Goal: Information Seeking & Learning: Learn about a topic

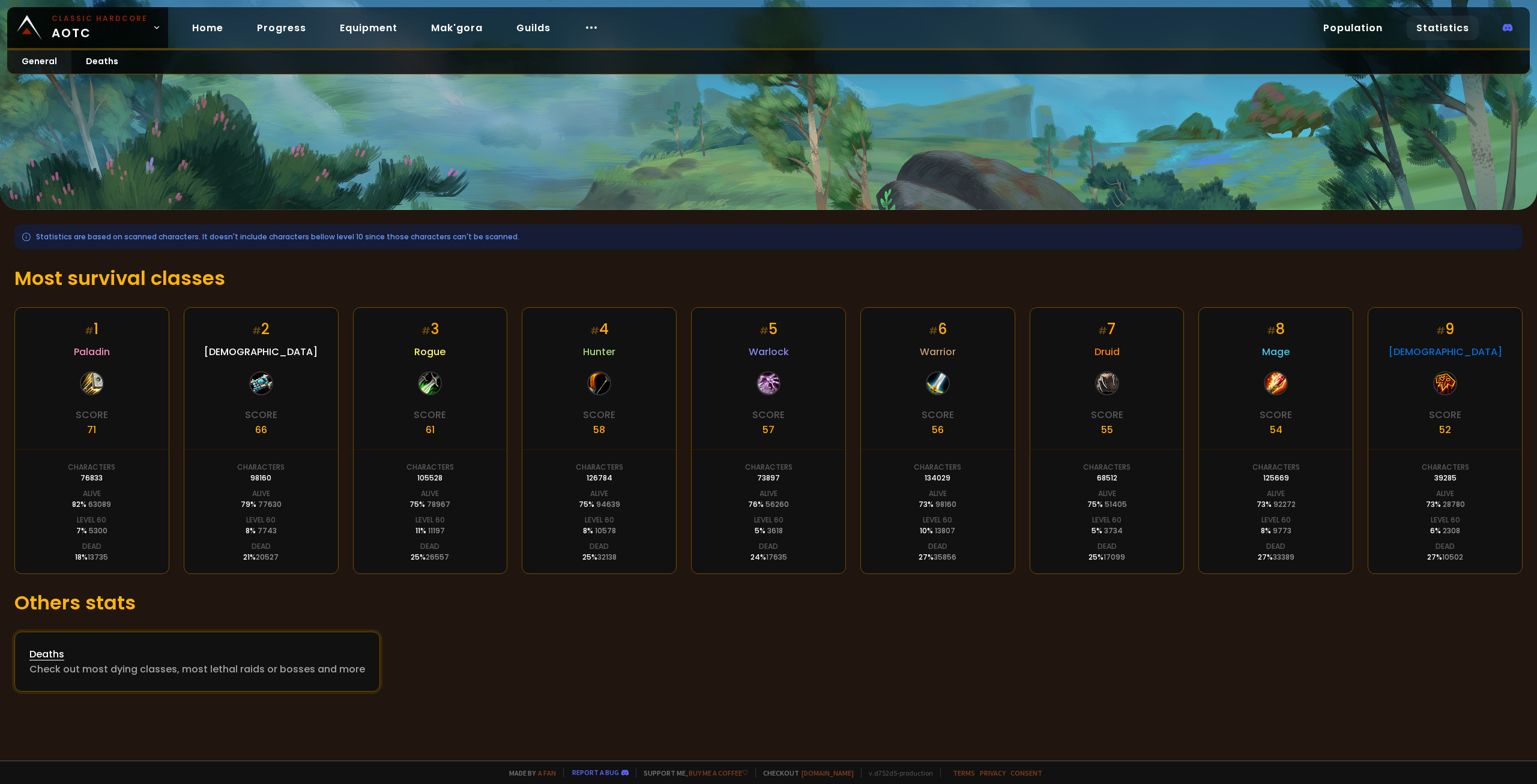
click at [146, 677] on div "Check out most dying classes, most lethal raids or bosses and more" at bounding box center [197, 670] width 336 height 15
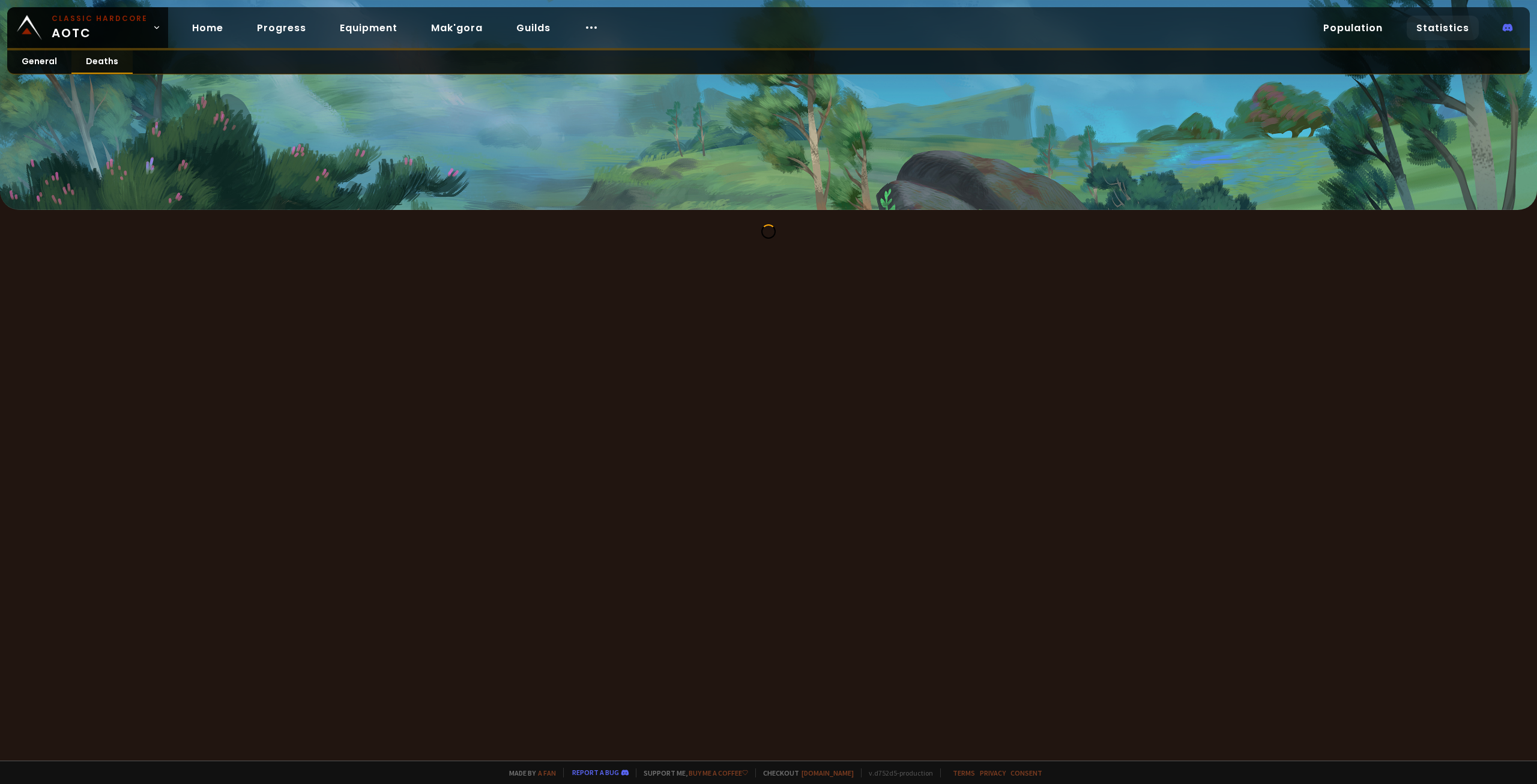
click at [110, 63] on link "Deaths" at bounding box center [102, 62] width 61 height 23
click at [53, 69] on link "General" at bounding box center [39, 62] width 64 height 23
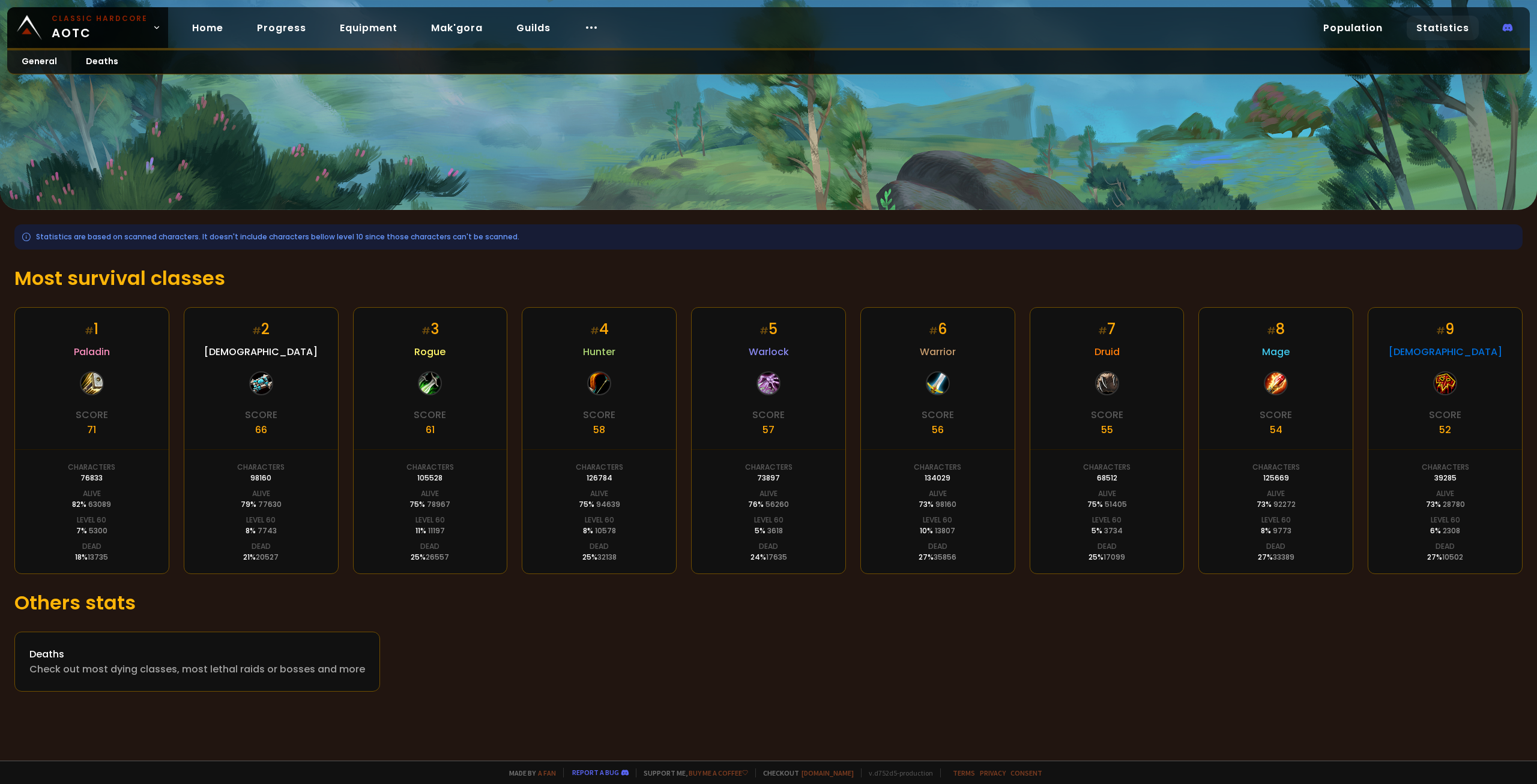
click at [349, 397] on div "# 1 Paladin Score 71 Characters 76833 Alive 82 % 63089 Level 60 7 % 5300 Dead 1…" at bounding box center [768, 440] width 1508 height 267
drag, startPoint x: 371, startPoint y: 300, endPoint x: 707, endPoint y: 301, distance: 336.0
click at [707, 290] on div "Statistics are based on scanned characters. It doesn't include characters bello…" at bounding box center [768, 458] width 1537 height 496
click at [707, 301] on div "Statistics are based on scanned characters. It doesn't include characters bello…" at bounding box center [768, 458] width 1537 height 496
drag, startPoint x: 1458, startPoint y: 434, endPoint x: 1261, endPoint y: 429, distance: 197.1
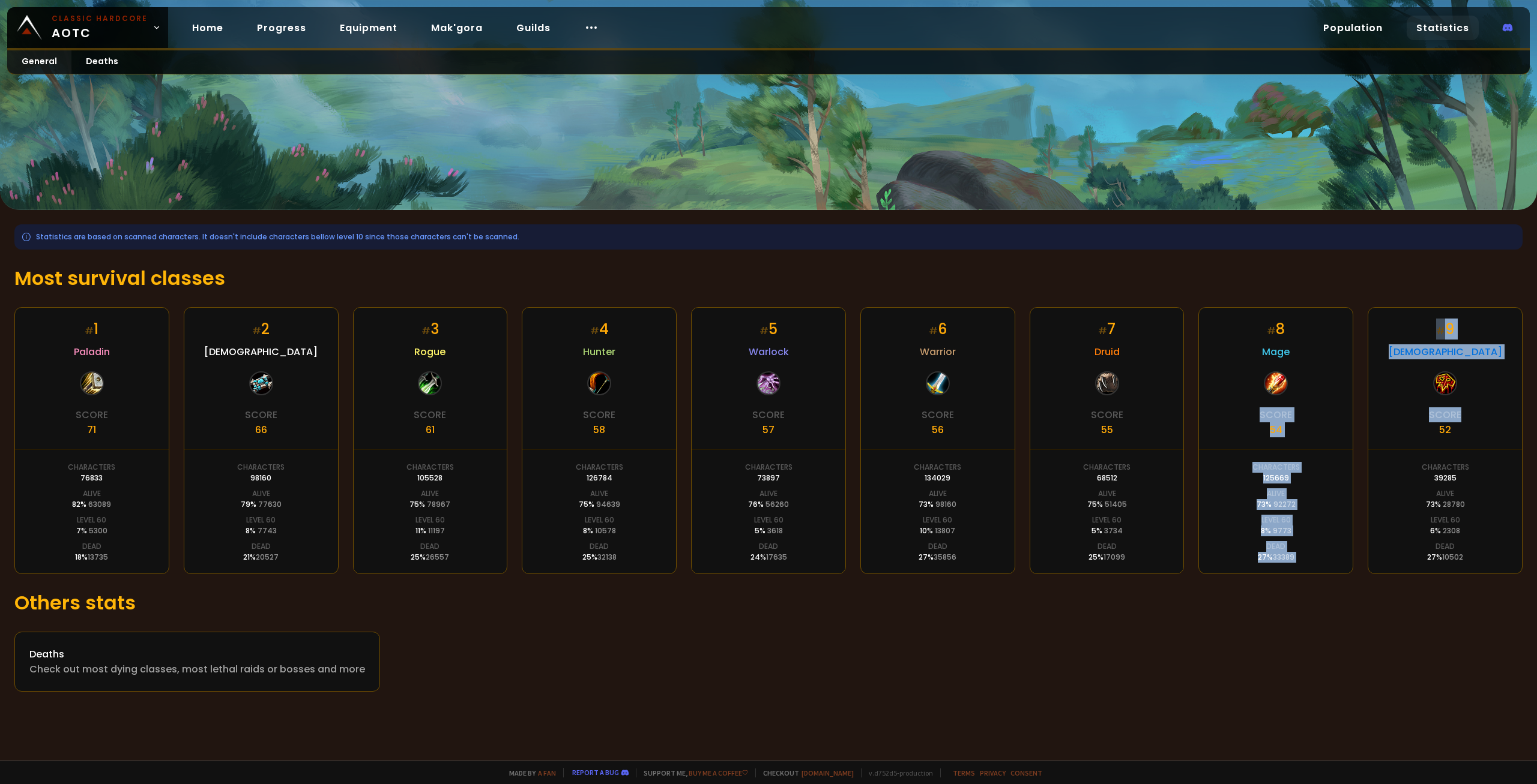
click at [1261, 429] on div "# 1 Paladin Score 71 Characters 76833 Alive 82 % 63089 Level 60 7 % 5300 Dead 1…" at bounding box center [768, 440] width 1508 height 267
drag, startPoint x: 1247, startPoint y: 430, endPoint x: 1156, endPoint y: 434, distance: 91.1
click at [1244, 431] on div "# 8 Mage Score 54 Characters 125669 Alive 73 % 92272 Level 60 8 % 9773 Dead 27 …" at bounding box center [1276, 440] width 155 height 267
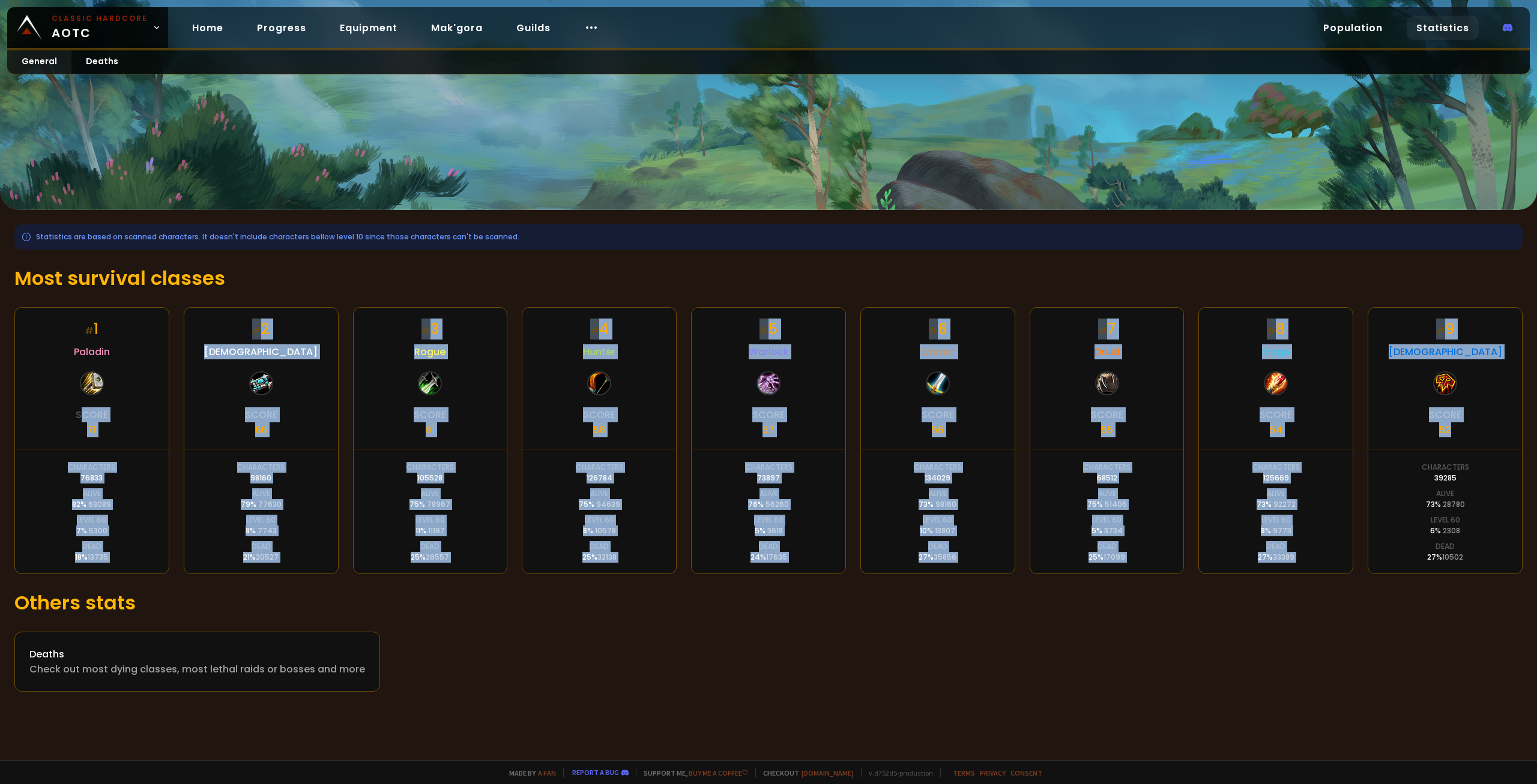
drag, startPoint x: 112, startPoint y: 426, endPoint x: 1421, endPoint y: 439, distance: 1309.1
click at [1409, 439] on div "# 1 Paladin Score 71 Characters 76833 Alive 82 % 63089 Level 60 7 % 5300 Dead 1…" at bounding box center [768, 440] width 1508 height 267
click at [1431, 437] on div "Score 52" at bounding box center [1445, 422] width 33 height 30
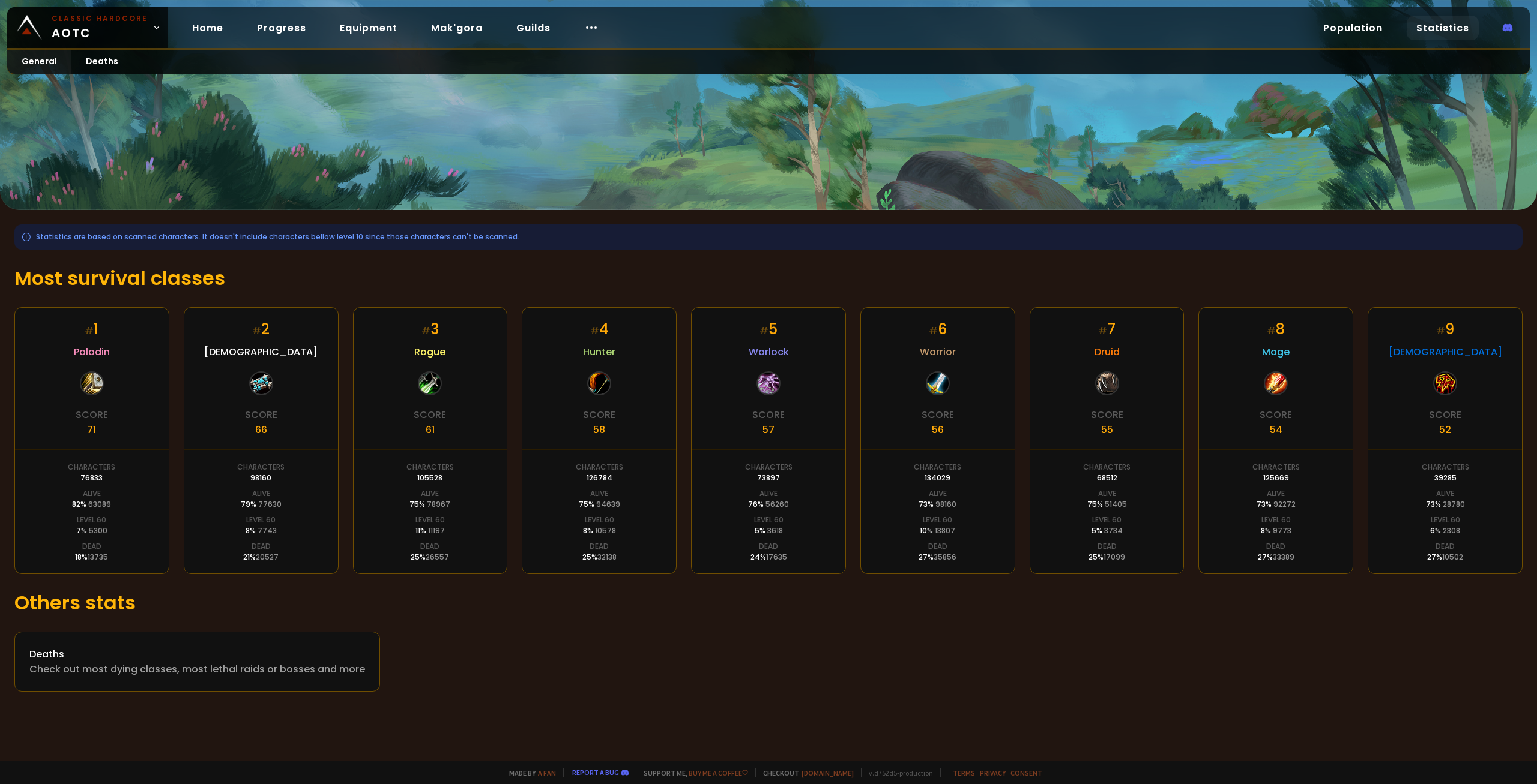
drag, startPoint x: 1459, startPoint y: 434, endPoint x: 1441, endPoint y: 434, distance: 18.0
click at [1441, 434] on div "Score 52" at bounding box center [1445, 422] width 33 height 30
click at [1414, 459] on div "# 9 Shaman Score 52 Characters 39285 Alive 73 % 28780 Level 60 6 % 2308 Dead 27…" at bounding box center [1445, 440] width 155 height 267
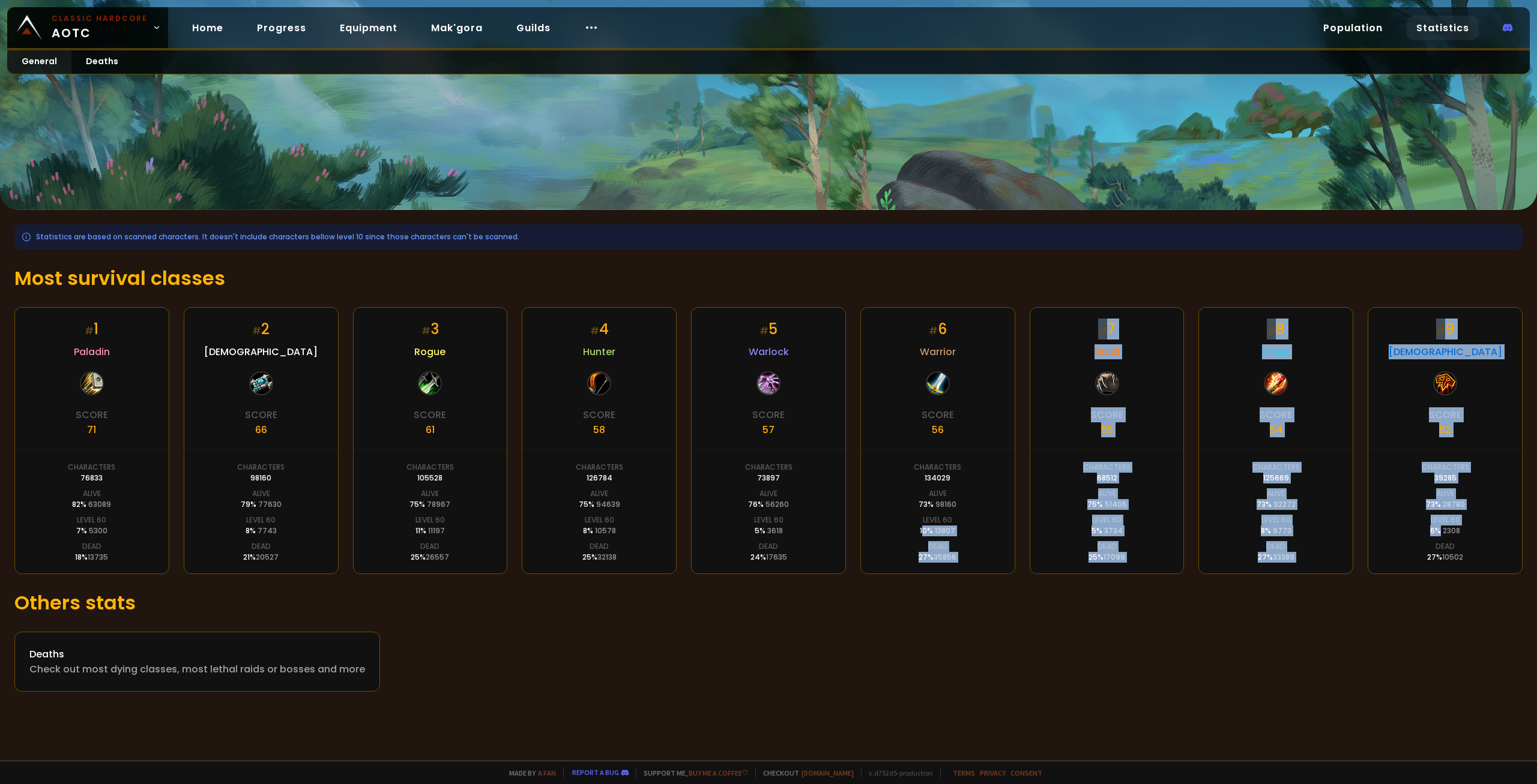
drag, startPoint x: 1440, startPoint y: 535, endPoint x: 914, endPoint y: 540, distance: 526.0
click at [921, 539] on div "# 1 Paladin Score 71 Characters 76833 Alive 82 % 63089 Level 60 7 % 5300 Dead 1…" at bounding box center [768, 440] width 1508 height 267
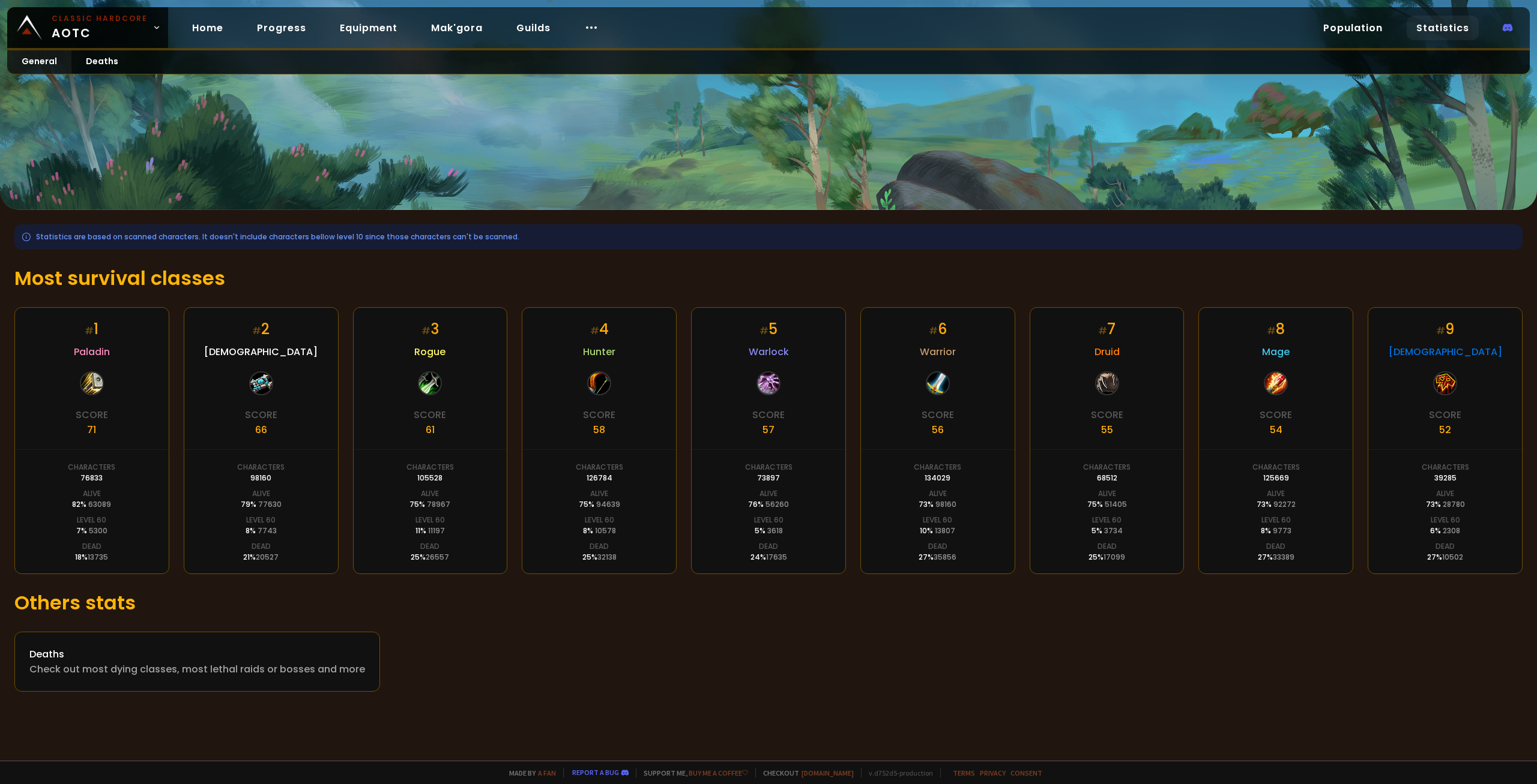
click at [913, 540] on div "# 6 Warrior Score 56 Characters 134029 Alive 73 % 98160 Level 60 10 % 13807 Dea…" at bounding box center [938, 440] width 155 height 267
click at [928, 543] on div "# 6 Warrior Score 56 Characters 134029 Alive 73 % 98160 Level 60 10 % 13807 Dea…" at bounding box center [938, 440] width 155 height 267
drag, startPoint x: 936, startPoint y: 536, endPoint x: 819, endPoint y: 530, distance: 117.2
click at [861, 531] on div "# 6 Warrior Score 56 Characters 134029 Alive 73 % 98160 Level 60 10 % 13807 Dea…" at bounding box center [938, 440] width 155 height 267
drag, startPoint x: 748, startPoint y: 530, endPoint x: 694, endPoint y: 529, distance: 54.0
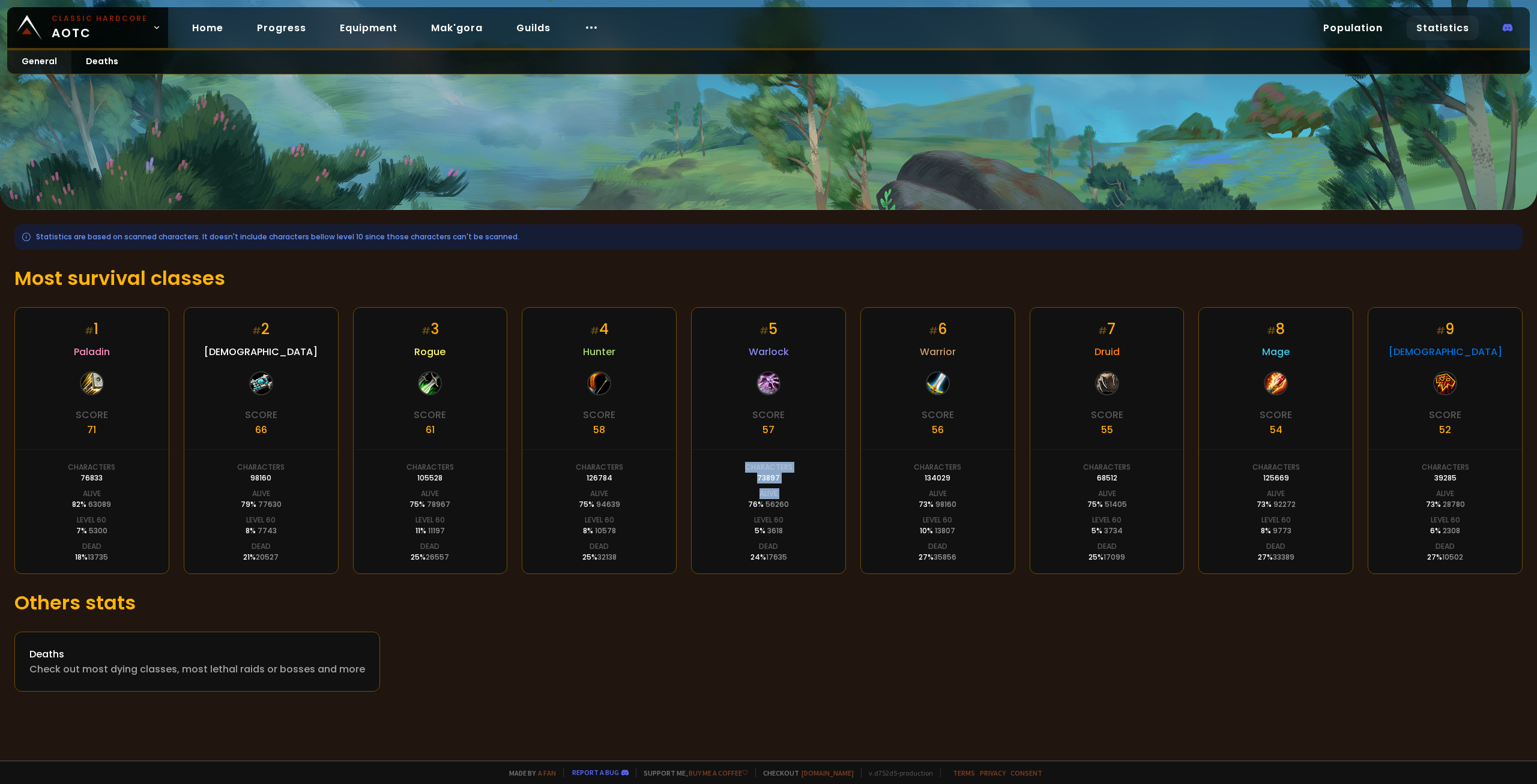
click at [747, 530] on div "# 5 Warlock Score 57 Characters 73897 Alive 76 % 56260 Level 60 5 % 3618 Dead 2…" at bounding box center [769, 440] width 155 height 267
drag, startPoint x: 394, startPoint y: 541, endPoint x: 364, endPoint y: 542, distance: 30.0
click at [394, 542] on div "# 3 Rogue Score 61 Characters 105528 Alive 75 % 78967 Level 60 11 % 11197 Dead …" at bounding box center [431, 440] width 155 height 267
drag, startPoint x: 398, startPoint y: 533, endPoint x: 440, endPoint y: 534, distance: 42.0
click at [440, 534] on div "# 3 Rogue Score 61 Characters 105528 Alive 75 % 78967 Level 60 11 % 11197 Dead …" at bounding box center [431, 440] width 155 height 267
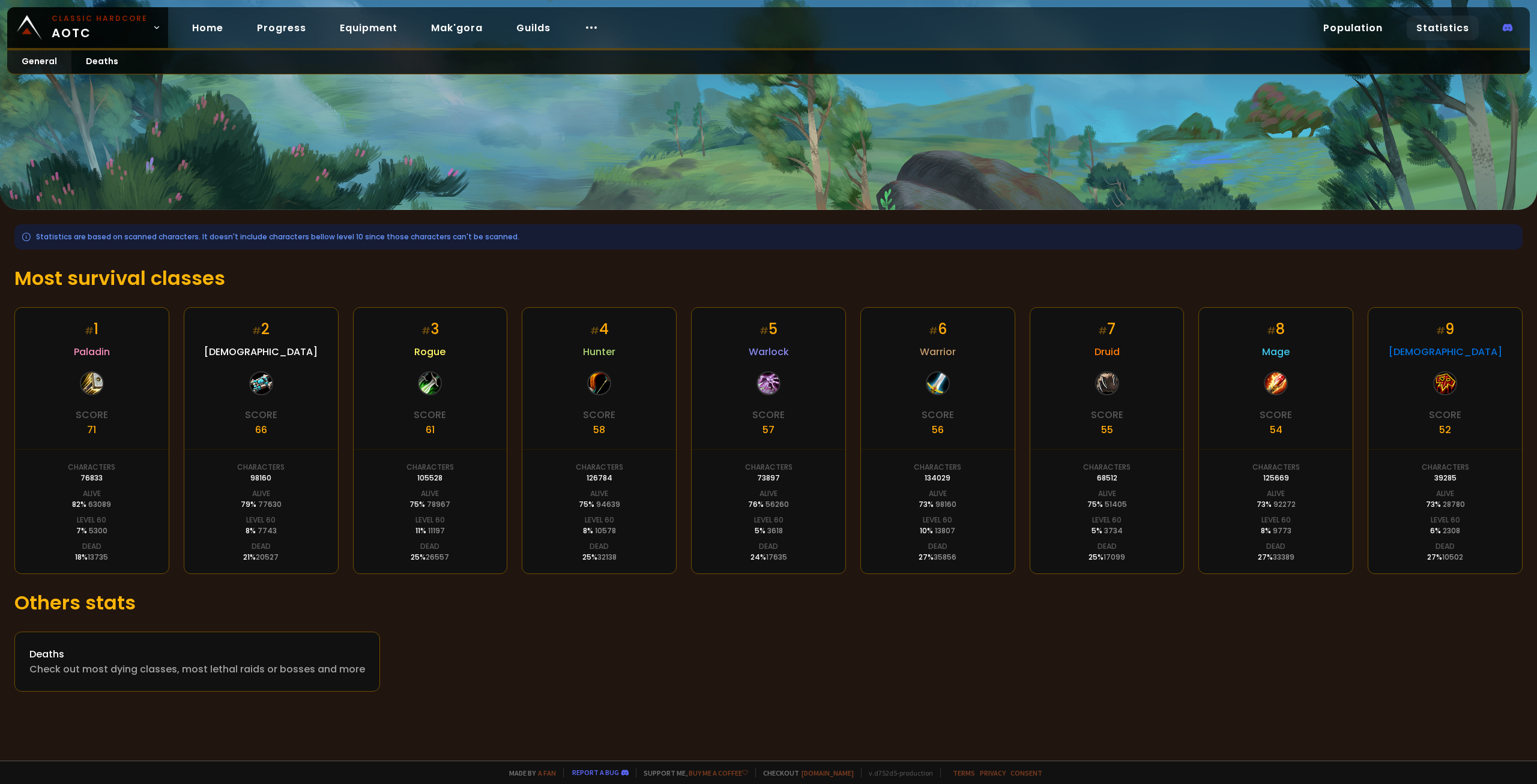
drag, startPoint x: 335, startPoint y: 537, endPoint x: 307, endPoint y: 543, distance: 28.6
click at [334, 538] on div "# 2 Priest Score 66 Characters 98160 Alive 79 % 77630 Level 60 8 % 7743 Dead 21…" at bounding box center [261, 440] width 155 height 267
drag, startPoint x: 272, startPoint y: 545, endPoint x: 97, endPoint y: 542, distance: 175.0
click at [97, 542] on div "# 1 Paladin Score 71 Characters 76833 Alive 82 % 63089 Level 60 7 % 5300 Dead 1…" at bounding box center [768, 440] width 1508 height 267
click at [140, 538] on div "# 1 Paladin Score 71 Characters 76833 Alive 82 % 63089 Level 60 7 % 5300 Dead 1…" at bounding box center [92, 440] width 155 height 267
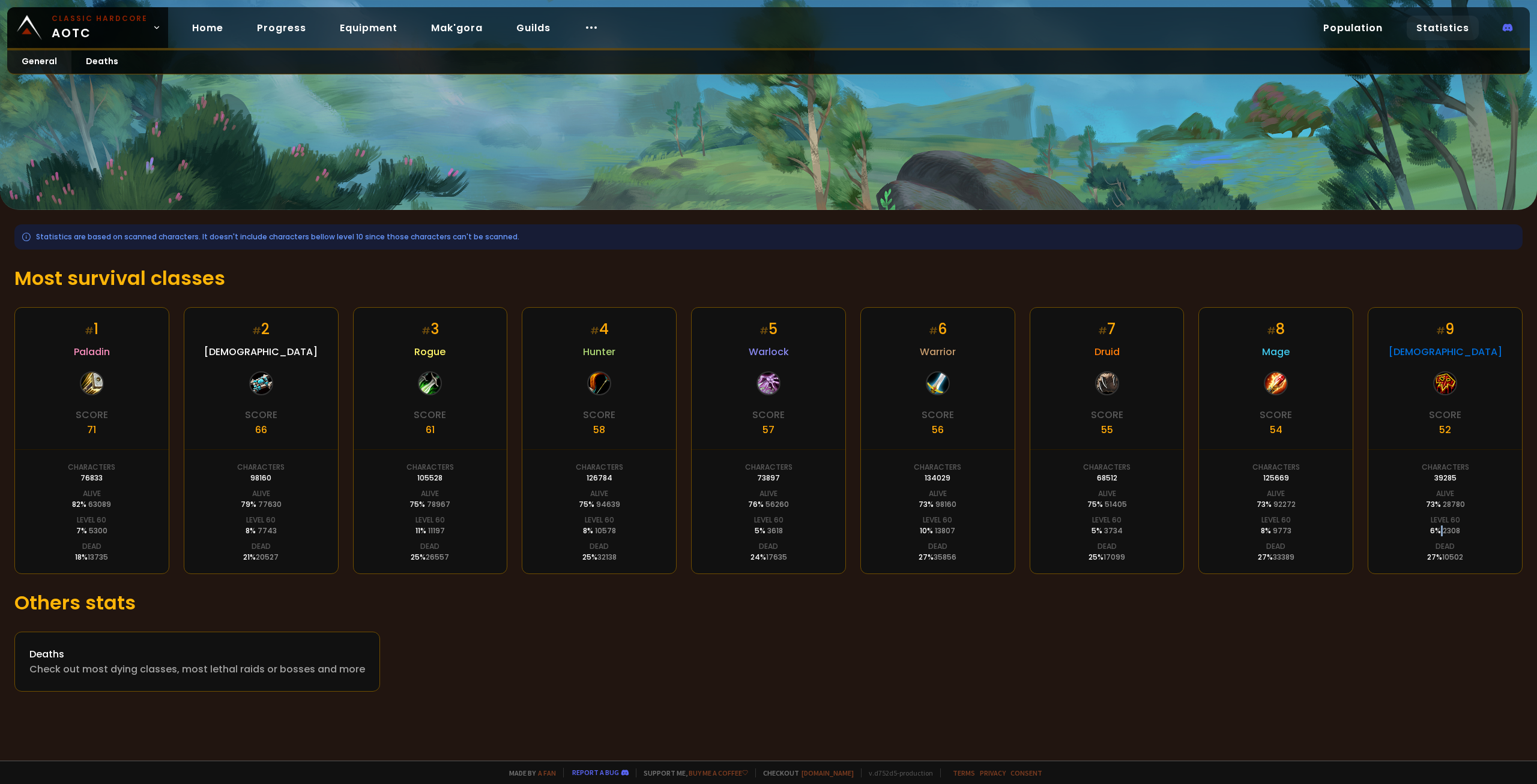
click at [1440, 535] on div "6 % 2308" at bounding box center [1445, 530] width 30 height 11
drag, startPoint x: 1271, startPoint y: 535, endPoint x: 1171, endPoint y: 529, distance: 100.2
click at [1256, 531] on div "# 8 Mage Score 54 Characters 125669 Alive 73 % 92272 Level 60 8 % 9773 Dead 27 …" at bounding box center [1276, 440] width 155 height 267
click at [808, 543] on div "# 5 Warlock Score 57 Characters 73897 Alive 76 % 56260 Level 60 5 % 3618 Dead 2…" at bounding box center [769, 440] width 155 height 267
click at [766, 532] on div "# 5 Warlock Score 57 Characters 73897 Alive 76 % 56260 Level 60 5 % 3618 Dead 2…" at bounding box center [769, 440] width 155 height 267
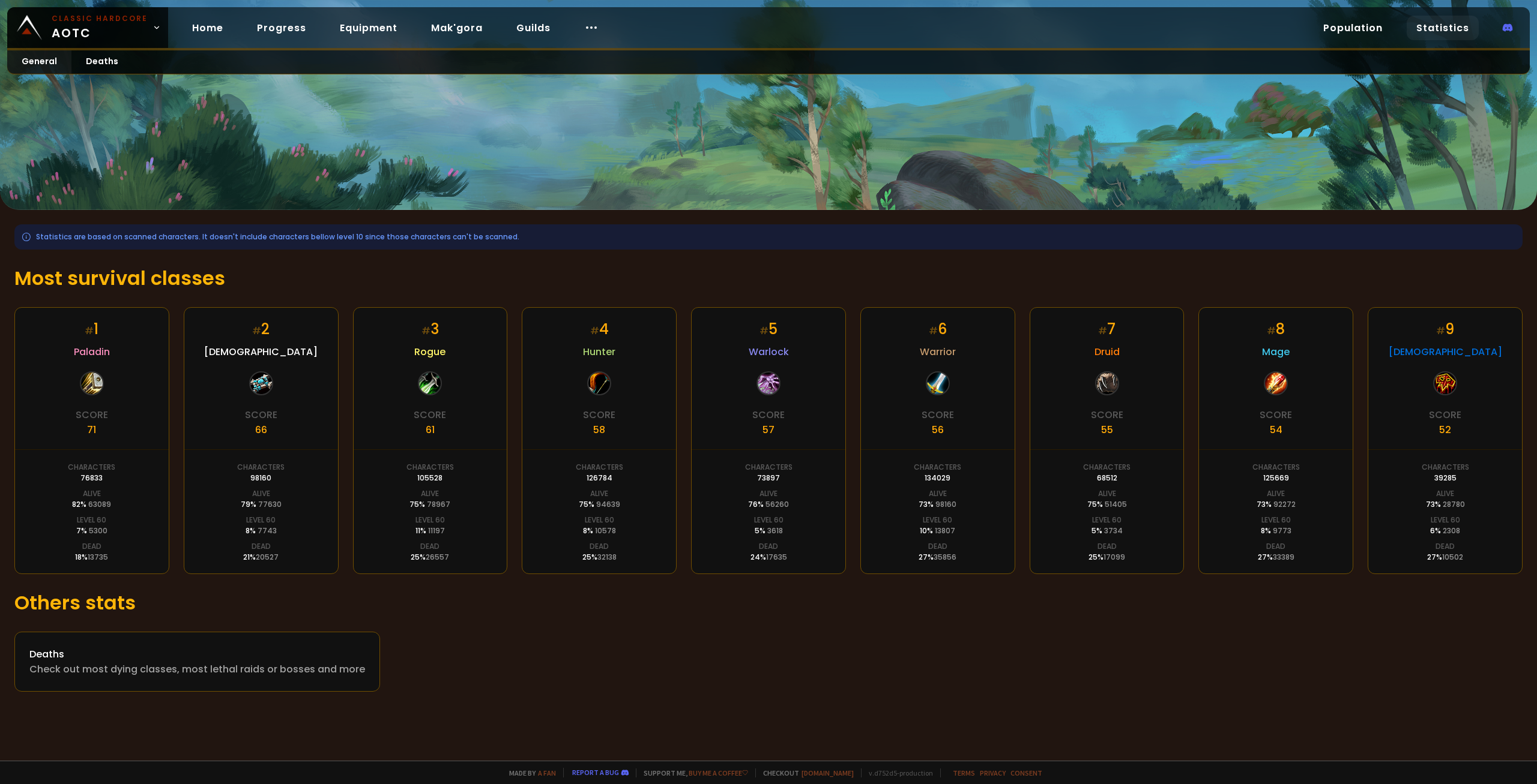
click at [608, 536] on span "10578" at bounding box center [606, 530] width 21 height 10
click at [434, 536] on span "11197" at bounding box center [436, 530] width 17 height 10
drag, startPoint x: 303, startPoint y: 530, endPoint x: 378, endPoint y: 535, distance: 75.2
click at [311, 530] on div "# 2 Priest Score 66 Characters 98160 Alive 79 % 77630 Level 60 8 % 7743 Dead 21…" at bounding box center [261, 440] width 155 height 267
drag, startPoint x: 742, startPoint y: 520, endPoint x: 854, endPoint y: 530, distance: 112.4
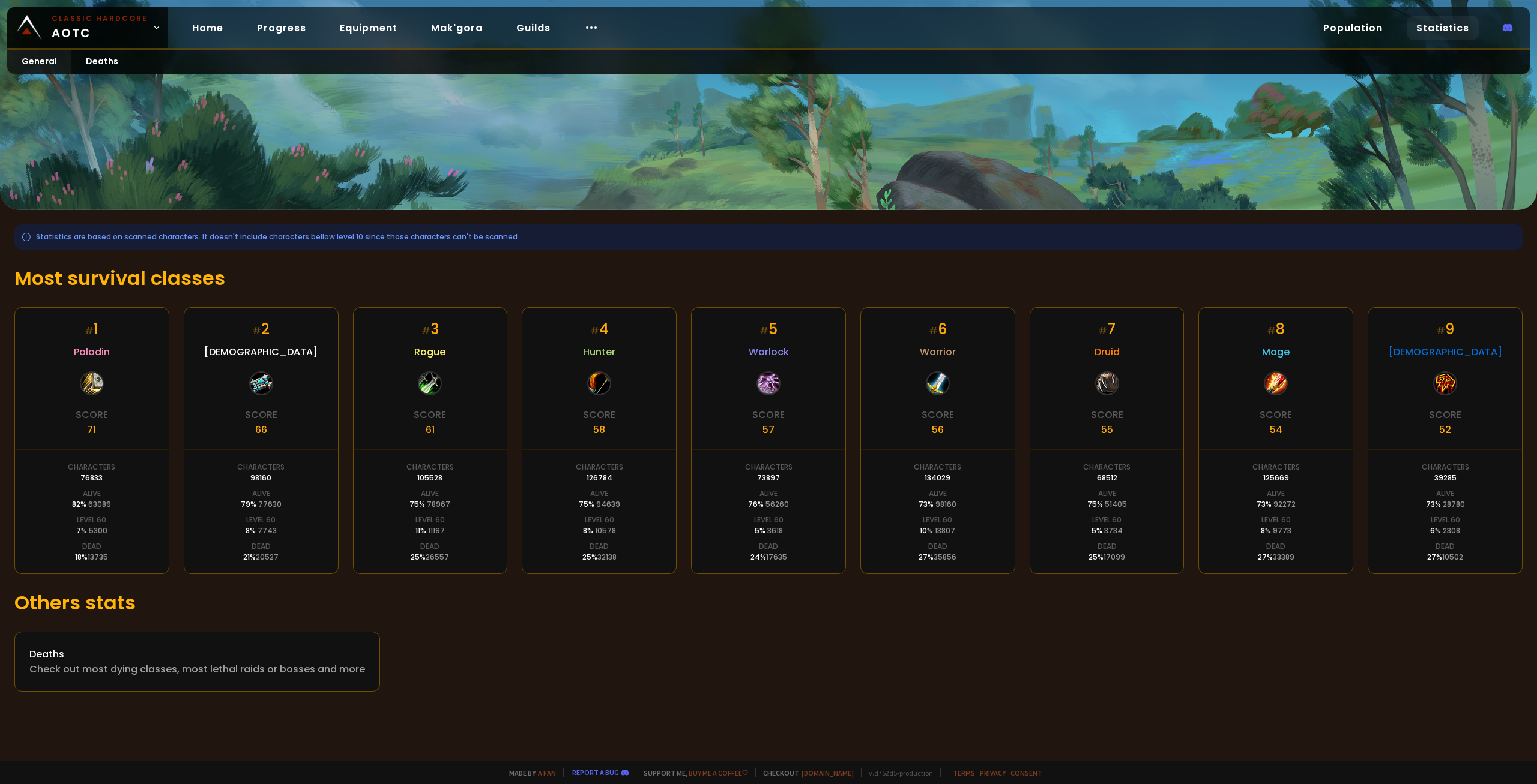
click at [744, 520] on div "# 5 Warlock Score 57 Characters 73897 Alive 76 % 56260 Level 60 5 % 3618 Dead 2…" at bounding box center [769, 440] width 155 height 267
click at [907, 528] on div "# 6 Warrior Score 56 Characters 134029 Alive 73 % 98160 Level 60 10 % 13807 Dea…" at bounding box center [938, 440] width 155 height 267
click at [1081, 523] on div "# 7 Druid Score 55 Characters 68512 Alive 75 % 51405 Level 60 5 % 3734 Dead 25 …" at bounding box center [1107, 440] width 155 height 267
drag, startPoint x: 1240, startPoint y: 525, endPoint x: 1248, endPoint y: 527, distance: 8.2
click at [1241, 525] on div "# 8 Mage Score 54 Characters 125669 Alive 73 % 92272 Level 60 8 % 9773 Dead 27 …" at bounding box center [1276, 440] width 155 height 267
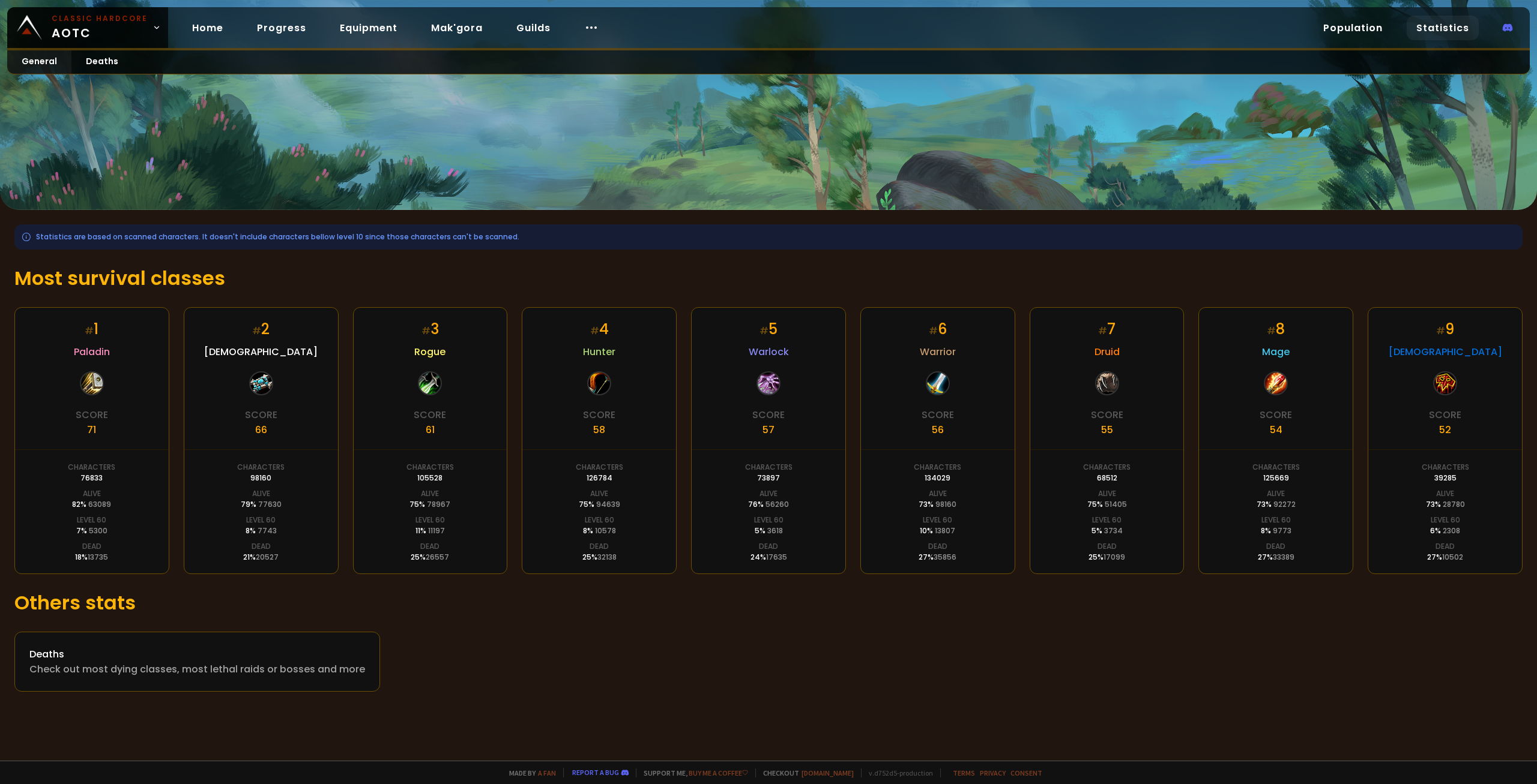
drag, startPoint x: 1318, startPoint y: 531, endPoint x: 1312, endPoint y: 532, distance: 6.1
click at [1318, 532] on div "# 8 Mage Score 54 Characters 125669 Alive 73 % 92272 Level 60 8 % 9773 Dead 27 …" at bounding box center [1276, 440] width 155 height 267
drag, startPoint x: 1312, startPoint y: 532, endPoint x: 1256, endPoint y: 537, distance: 56.2
click at [1258, 537] on div "# 8 Mage Score 54 Characters 125669 Alive 73 % 92272 Level 60 8 % 9773 Dead 27 …" at bounding box center [1276, 440] width 155 height 267
drag, startPoint x: 1121, startPoint y: 540, endPoint x: 1109, endPoint y: 539, distance: 12.0
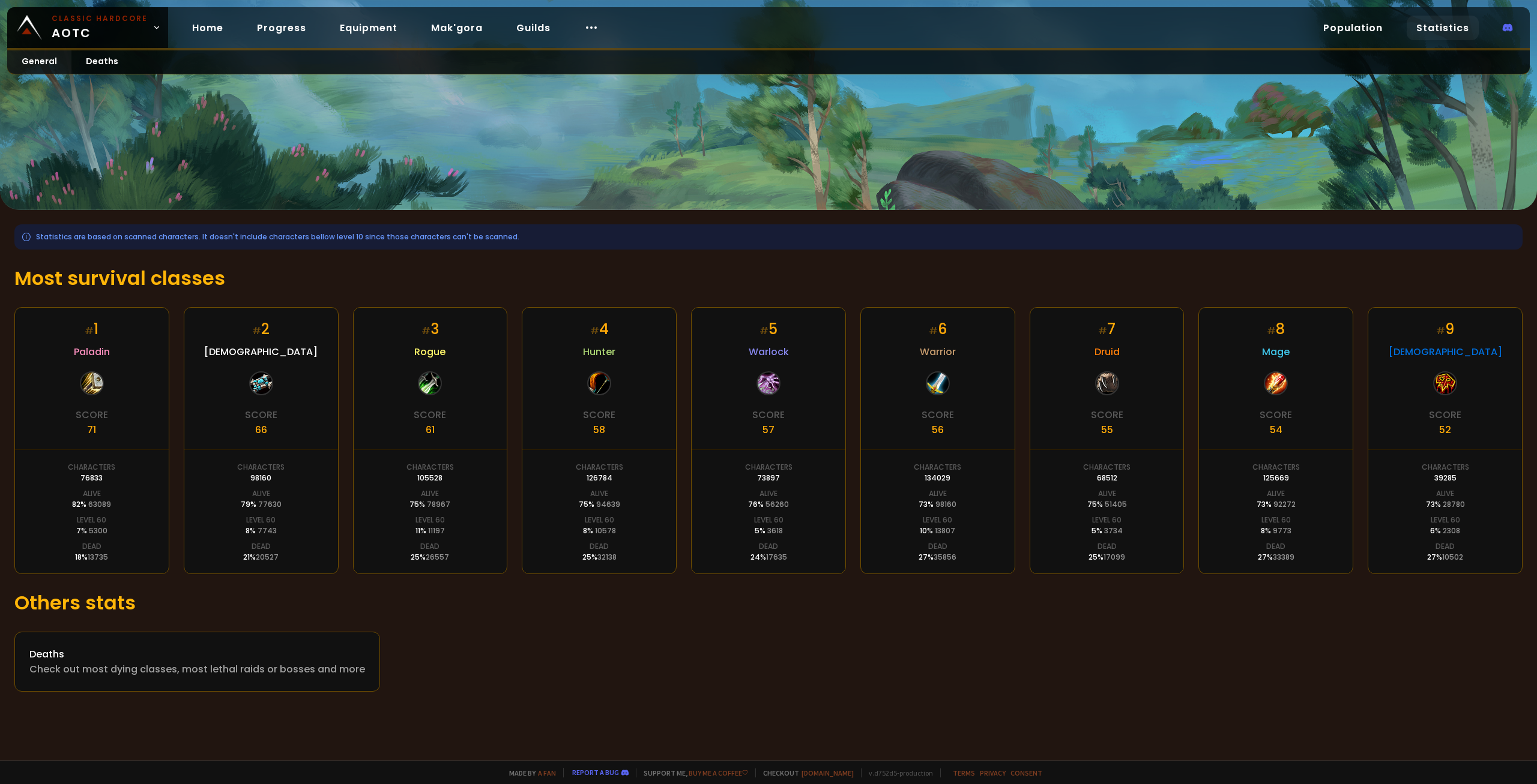
click at [1119, 536] on span "3734" at bounding box center [1113, 530] width 19 height 10
drag, startPoint x: 1109, startPoint y: 539, endPoint x: 1046, endPoint y: 538, distance: 63.0
click at [1078, 538] on div "# 7 Druid Score 55 Characters 68512 Alive 75 % 51405 Level 60 5 % 3734 Dead 25 …" at bounding box center [1107, 440] width 155 height 267
drag, startPoint x: 969, startPoint y: 540, endPoint x: 921, endPoint y: 540, distance: 48.0
click at [948, 540] on div "# 6 Warrior Score 56 Characters 134029 Alive 73 % 98160 Level 60 10 % 13807 Dea…" at bounding box center [938, 440] width 155 height 267
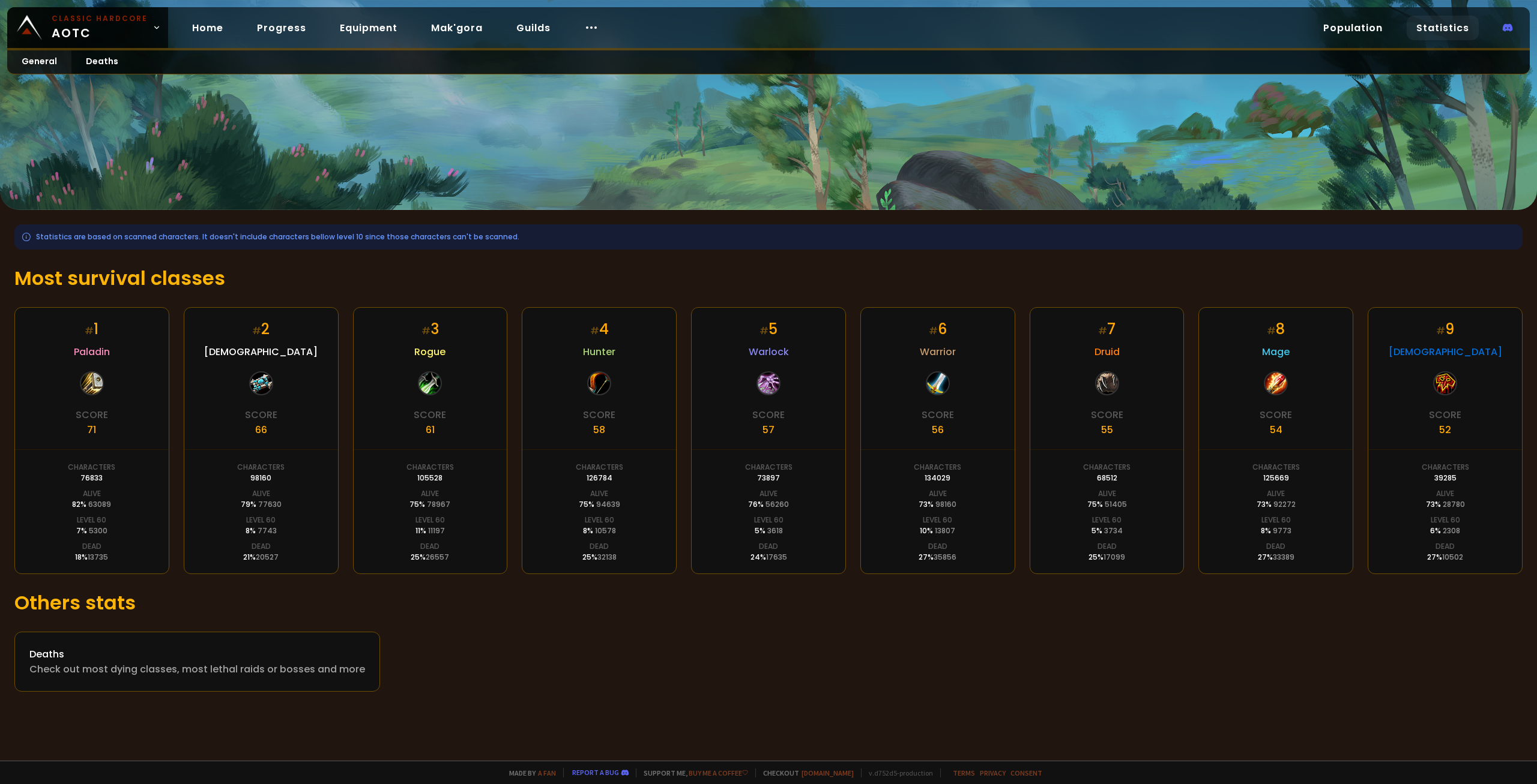
click at [791, 535] on div "# 5 Warlock Score 57 Characters 73897 Alive 76 % 56260 Level 60 5 % 3618 Dead 2…" at bounding box center [769, 440] width 155 height 267
drag, startPoint x: 602, startPoint y: 535, endPoint x: 521, endPoint y: 535, distance: 81.0
click at [547, 535] on div "# 4 Hunter Score 58 Characters 126784 Alive 75 % 94639 Level 60 8 % 10578 Dead …" at bounding box center [599, 440] width 155 height 267
drag, startPoint x: 449, startPoint y: 535, endPoint x: 426, endPoint y: 535, distance: 23.0
click at [427, 535] on div "# 3 Rogue Score 61 Characters 105528 Alive 75 % 78967 Level 60 11 % 11197 Dead …" at bounding box center [431, 440] width 155 height 267
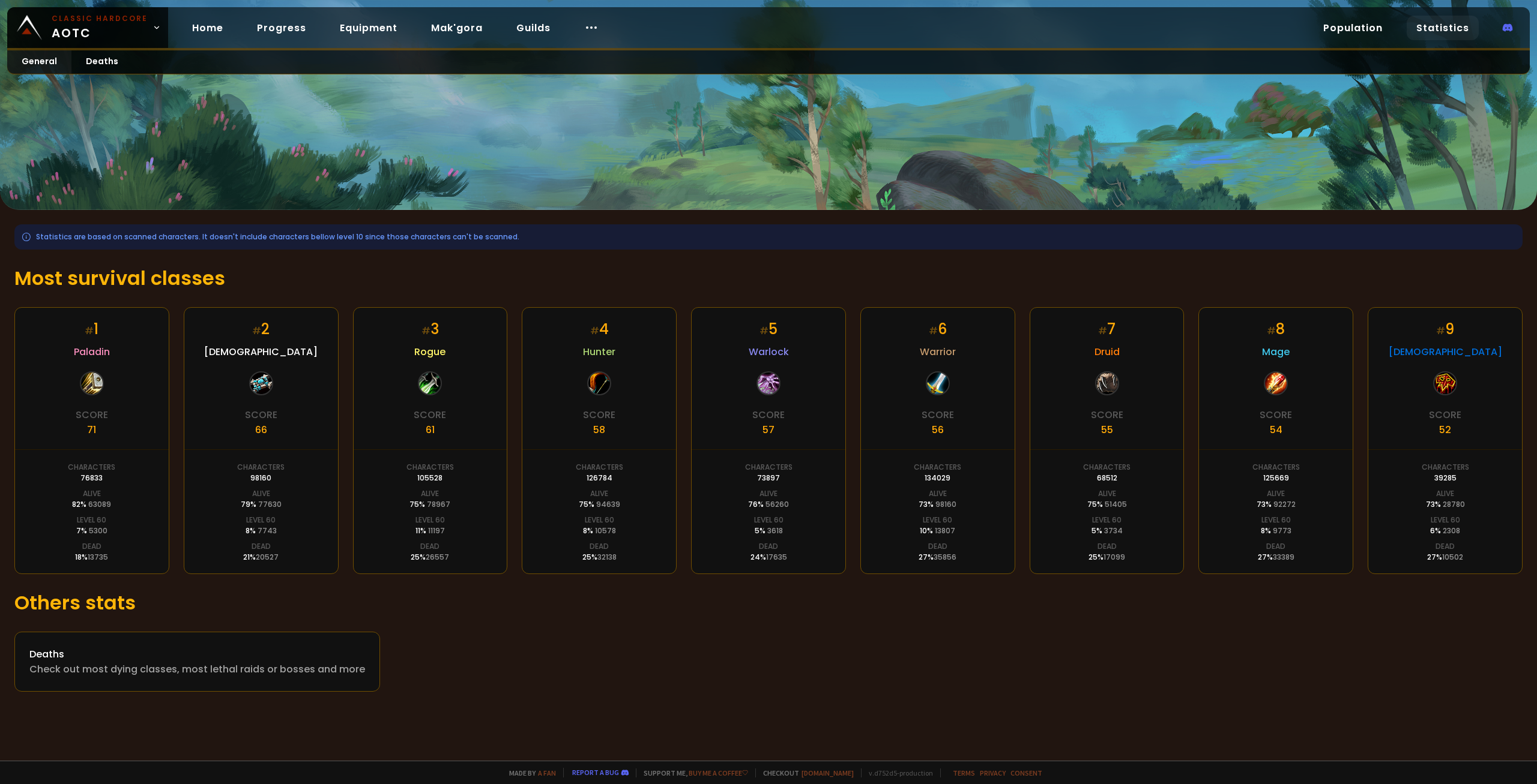
click at [1074, 519] on div "# 7 Druid Score 55 Characters 68512 Alive 75 % 51405 Level 60 5 % 3734 Dead 25 …" at bounding box center [1107, 440] width 155 height 267
click at [1109, 520] on div "Level 60" at bounding box center [1106, 520] width 29 height 11
click at [1075, 533] on div "# 7 Druid Score 55 Characters 68512 Alive 75 % 51405 Level 60 5 % 3734 Dead 25 …" at bounding box center [1107, 440] width 155 height 267
drag, startPoint x: 254, startPoint y: 434, endPoint x: 263, endPoint y: 434, distance: 9.0
click at [263, 434] on div "Score 66" at bounding box center [261, 422] width 33 height 30
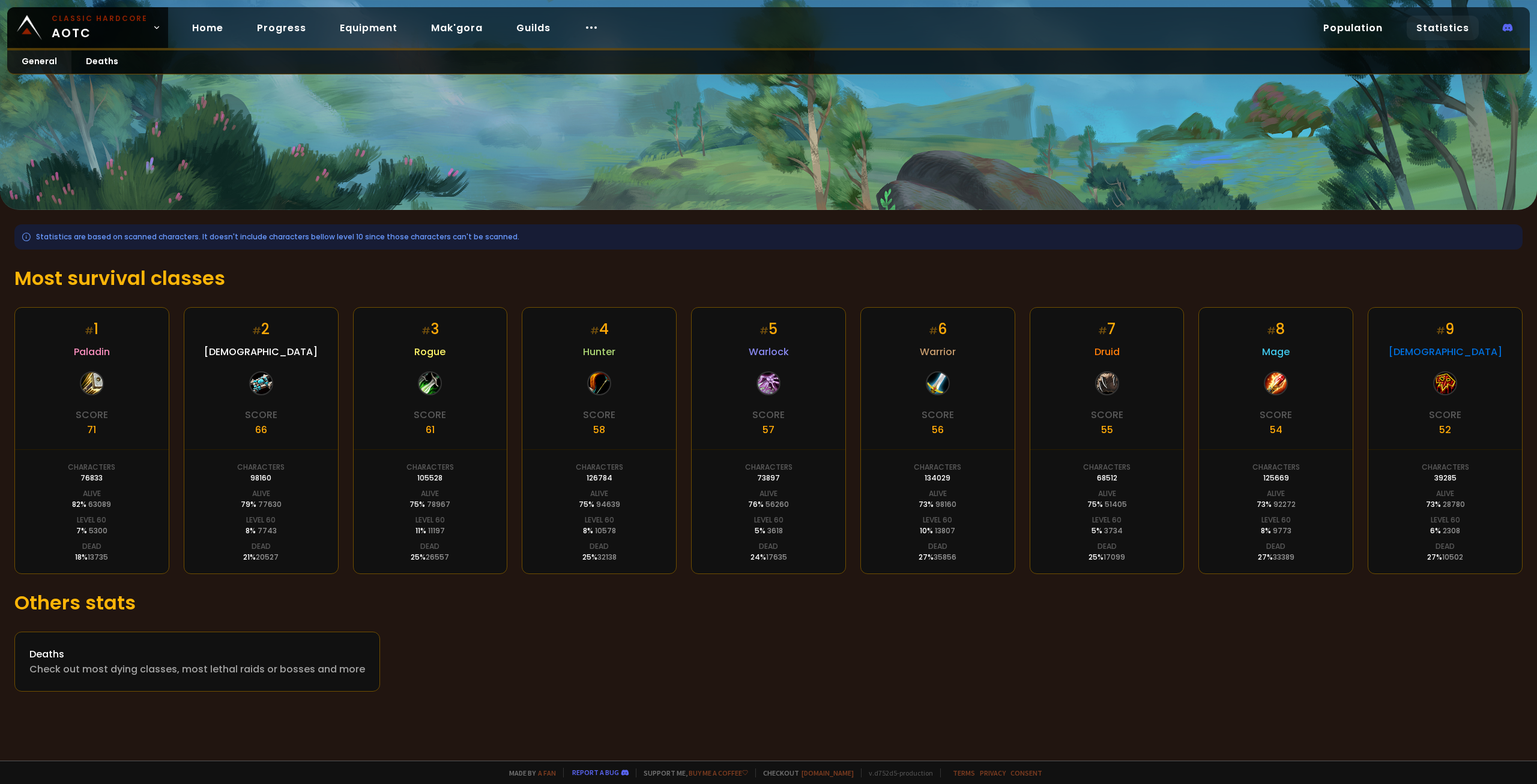
click at [306, 432] on div "# 2 Priest Score 66 Characters 98160 Alive 79 % 77630 Level 60 8 % 7743 Dead 21…" at bounding box center [261, 440] width 155 height 267
click at [464, 24] on link "Mak'gora" at bounding box center [456, 27] width 71 height 24
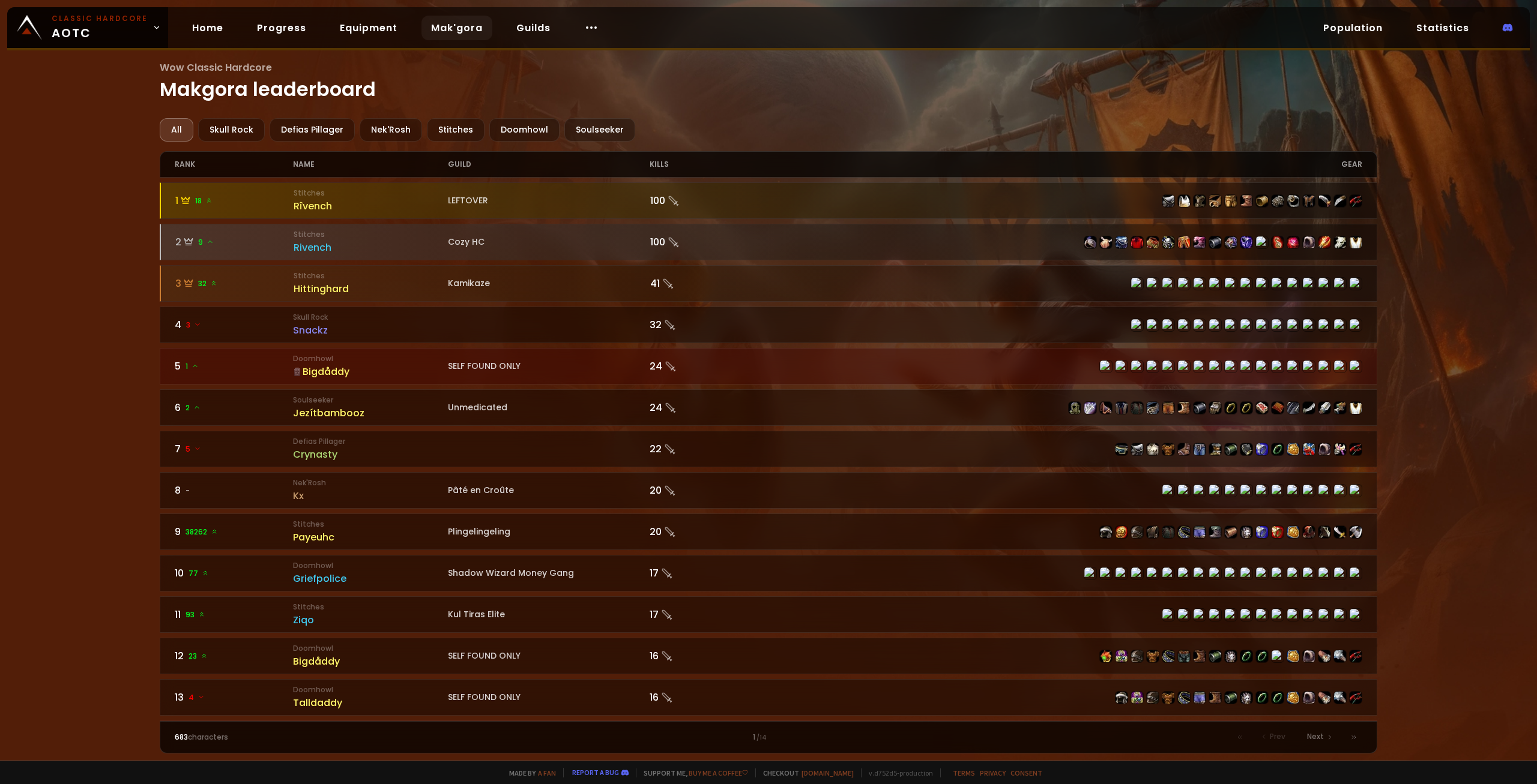
click at [311, 377] on div "Bigdåddy" at bounding box center [370, 372] width 154 height 15
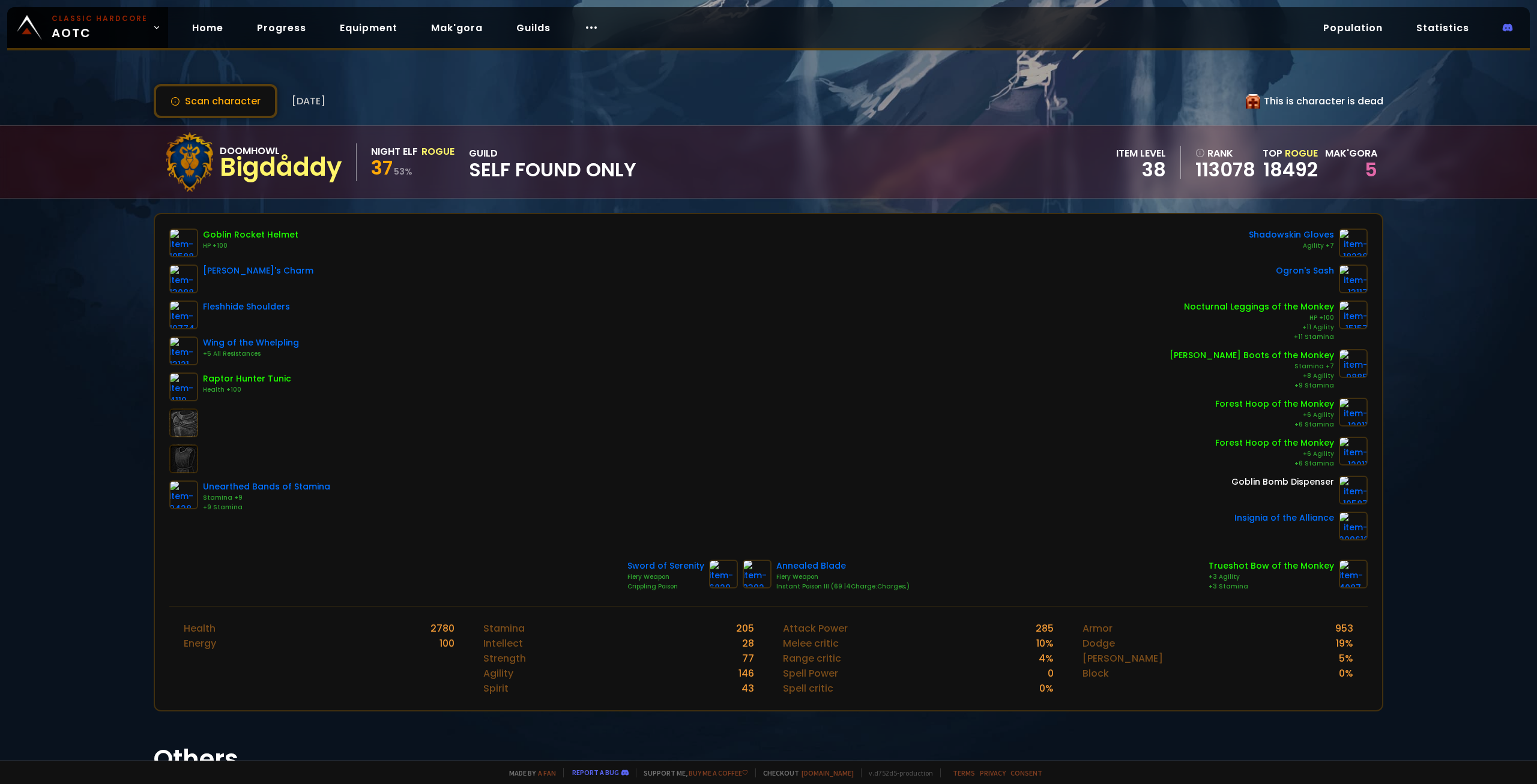
click at [379, 169] on span "37" at bounding box center [382, 167] width 22 height 27
drag, startPoint x: 401, startPoint y: 170, endPoint x: 386, endPoint y: 169, distance: 15.0
click at [386, 169] on div "37 53 %" at bounding box center [413, 170] width 84 height 22
click at [406, 170] on small "53 %" at bounding box center [403, 171] width 19 height 12
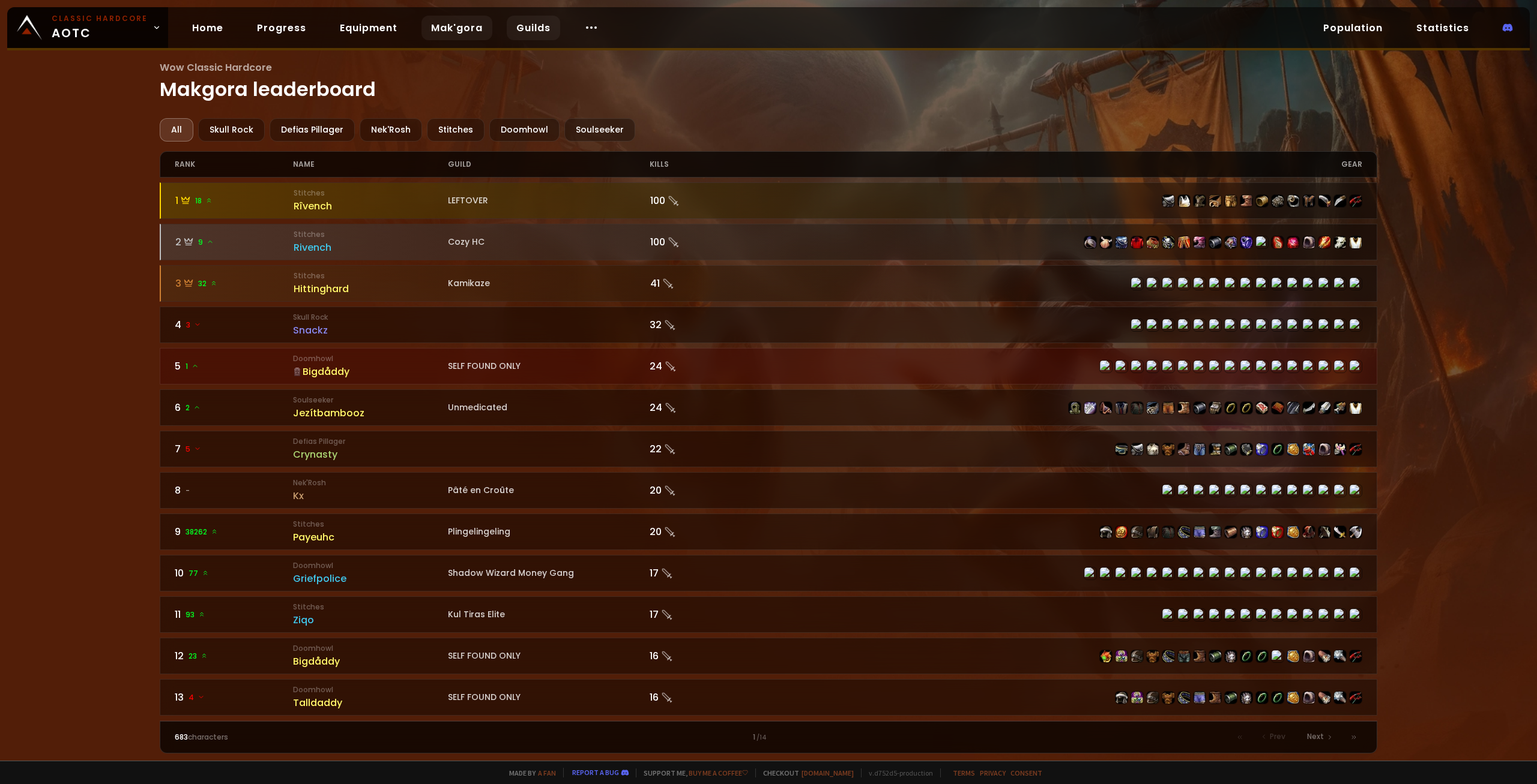
click at [524, 24] on link "Guilds" at bounding box center [533, 27] width 53 height 24
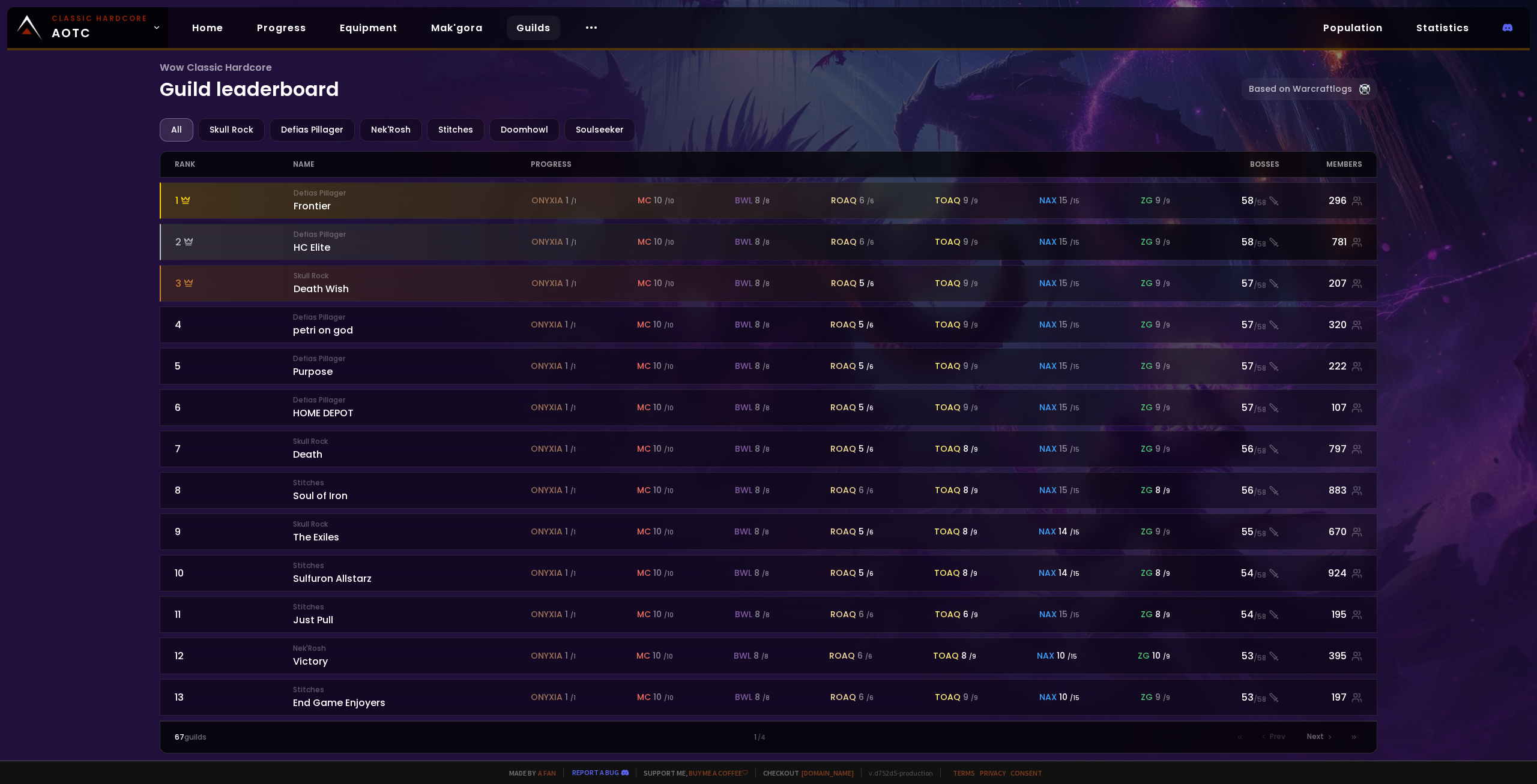
drag, startPoint x: 1255, startPoint y: 204, endPoint x: 1135, endPoint y: 239, distance: 125.0
click at [1091, 247] on div "onyxia 1 / 1 mc 10 / 10 bwl 8 / 8 roaq 6 / 6 toaq 9 / 9 nax 15 / 15 zg 9 / 9" at bounding box center [858, 242] width 653 height 12
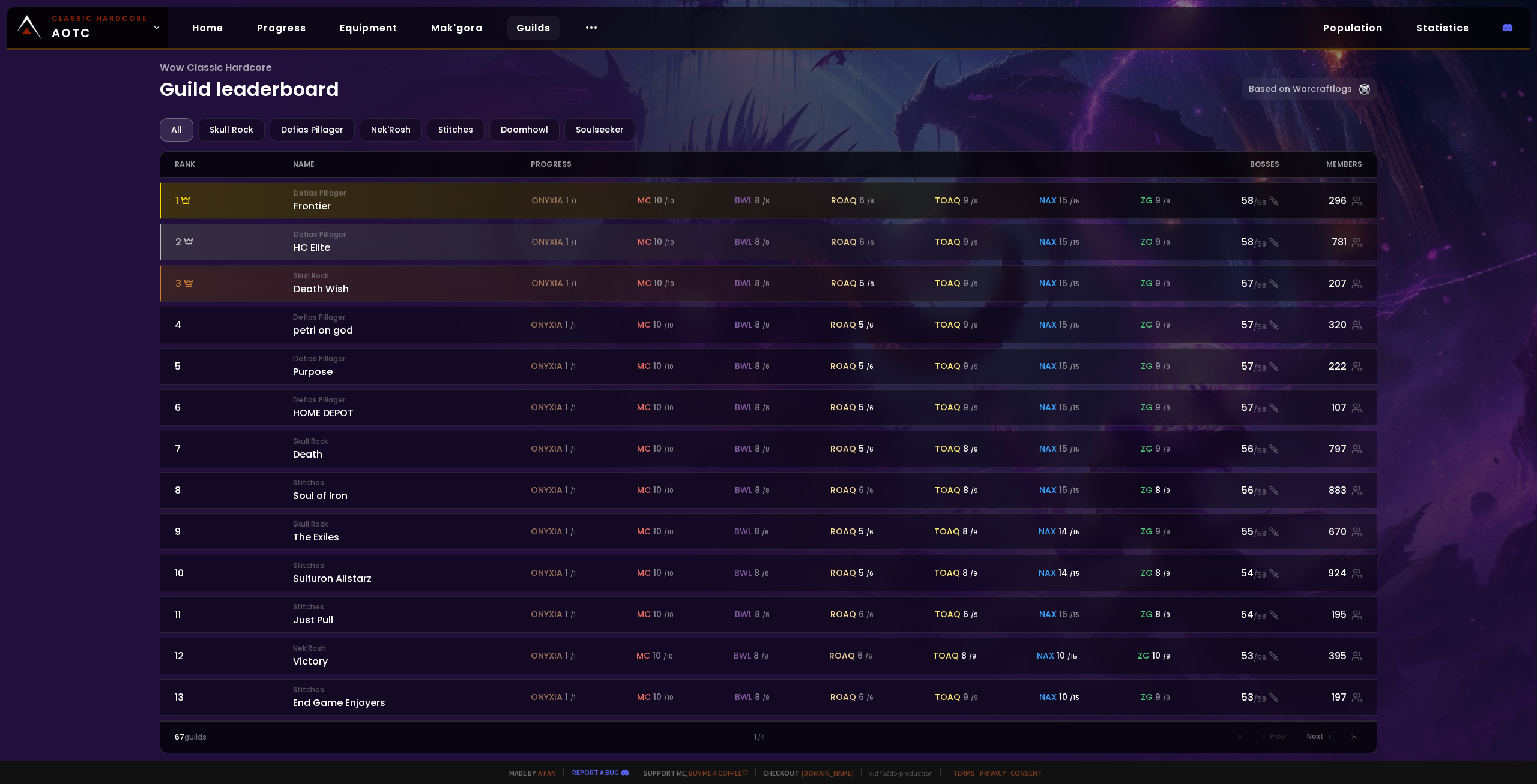
click at [529, 208] on div "Defias Pillager Frontier" at bounding box center [413, 201] width 238 height 26
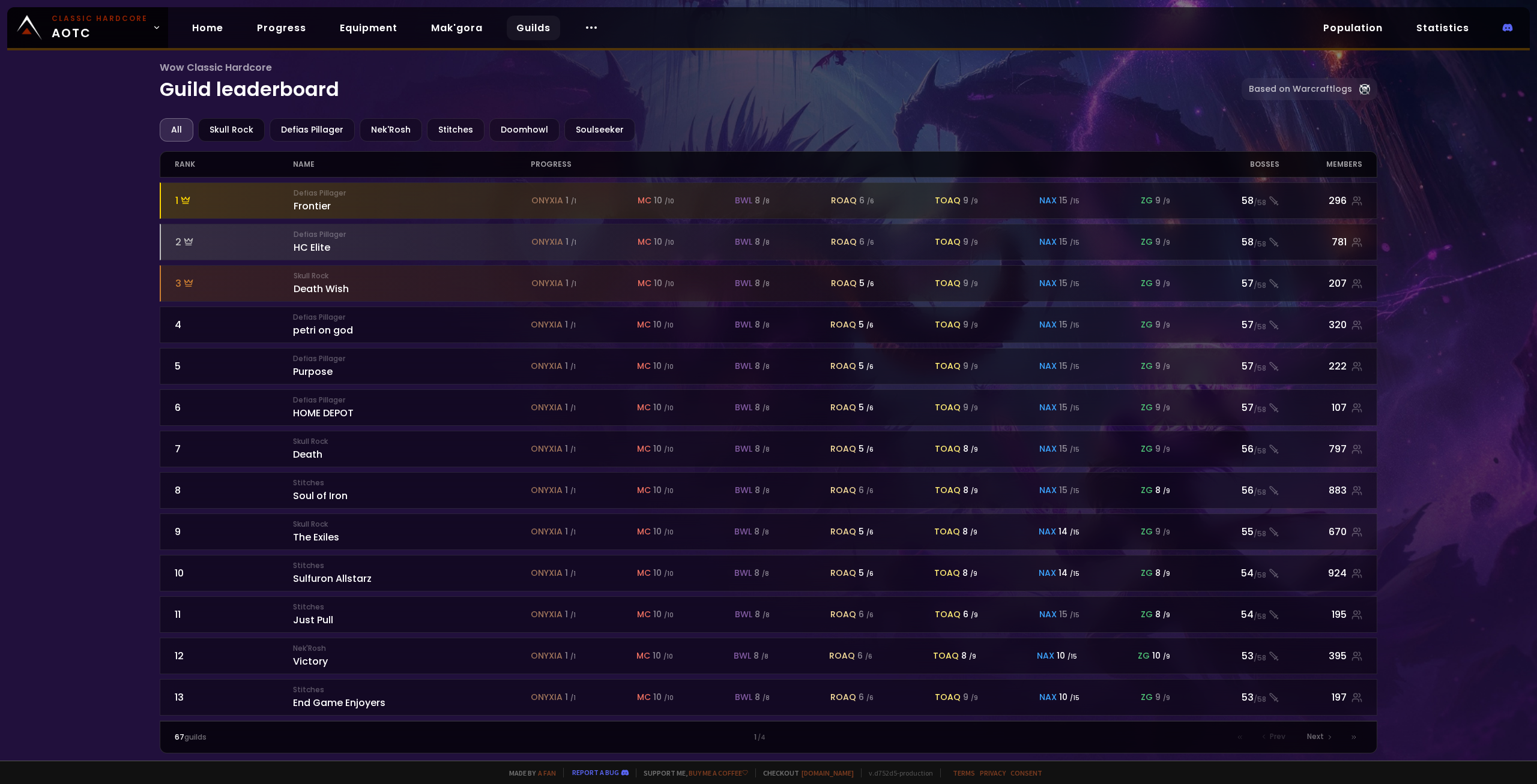
click at [239, 124] on div "Skull Rock" at bounding box center [231, 129] width 67 height 23
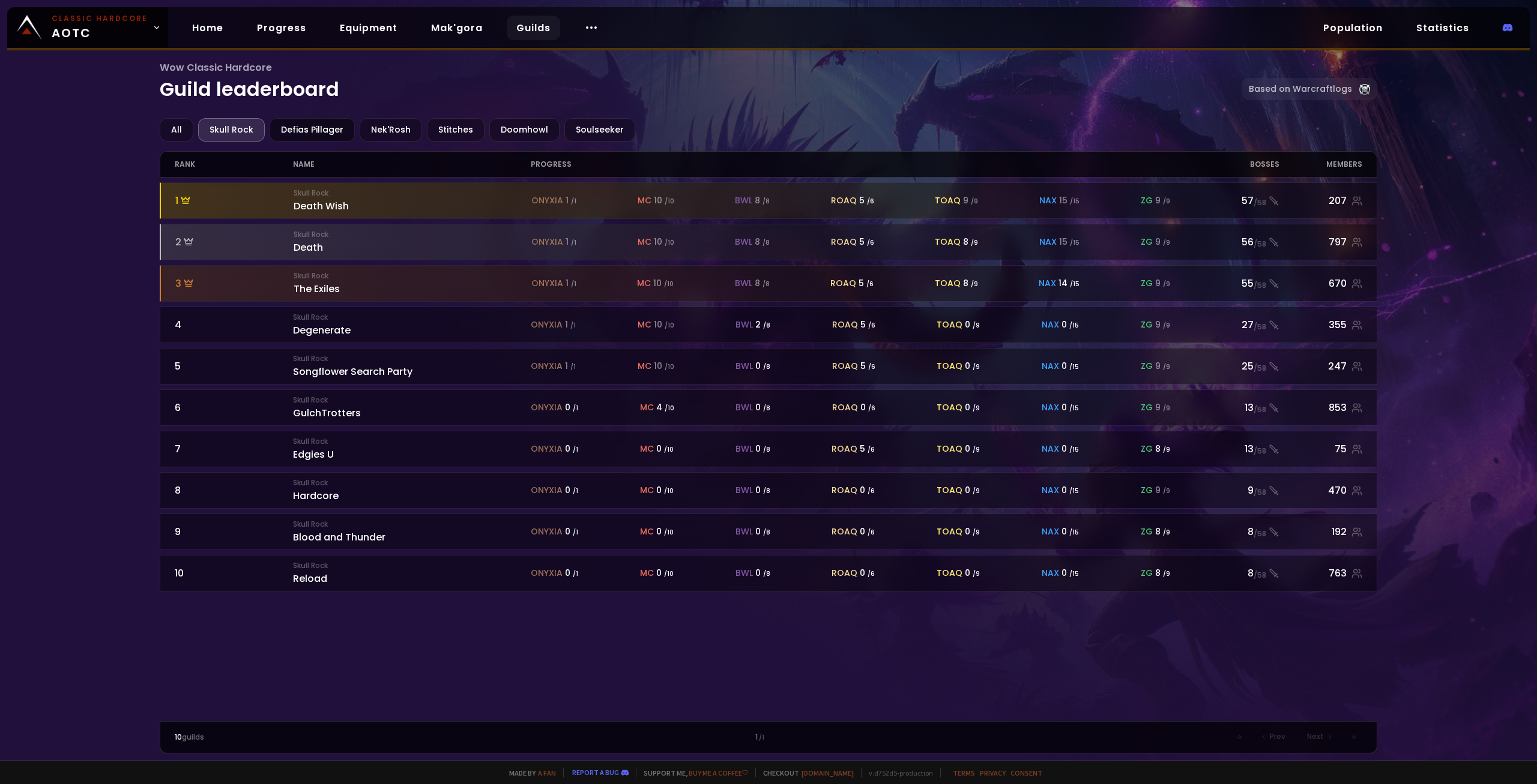
click at [311, 137] on div "Defias Pillager" at bounding box center [312, 129] width 85 height 23
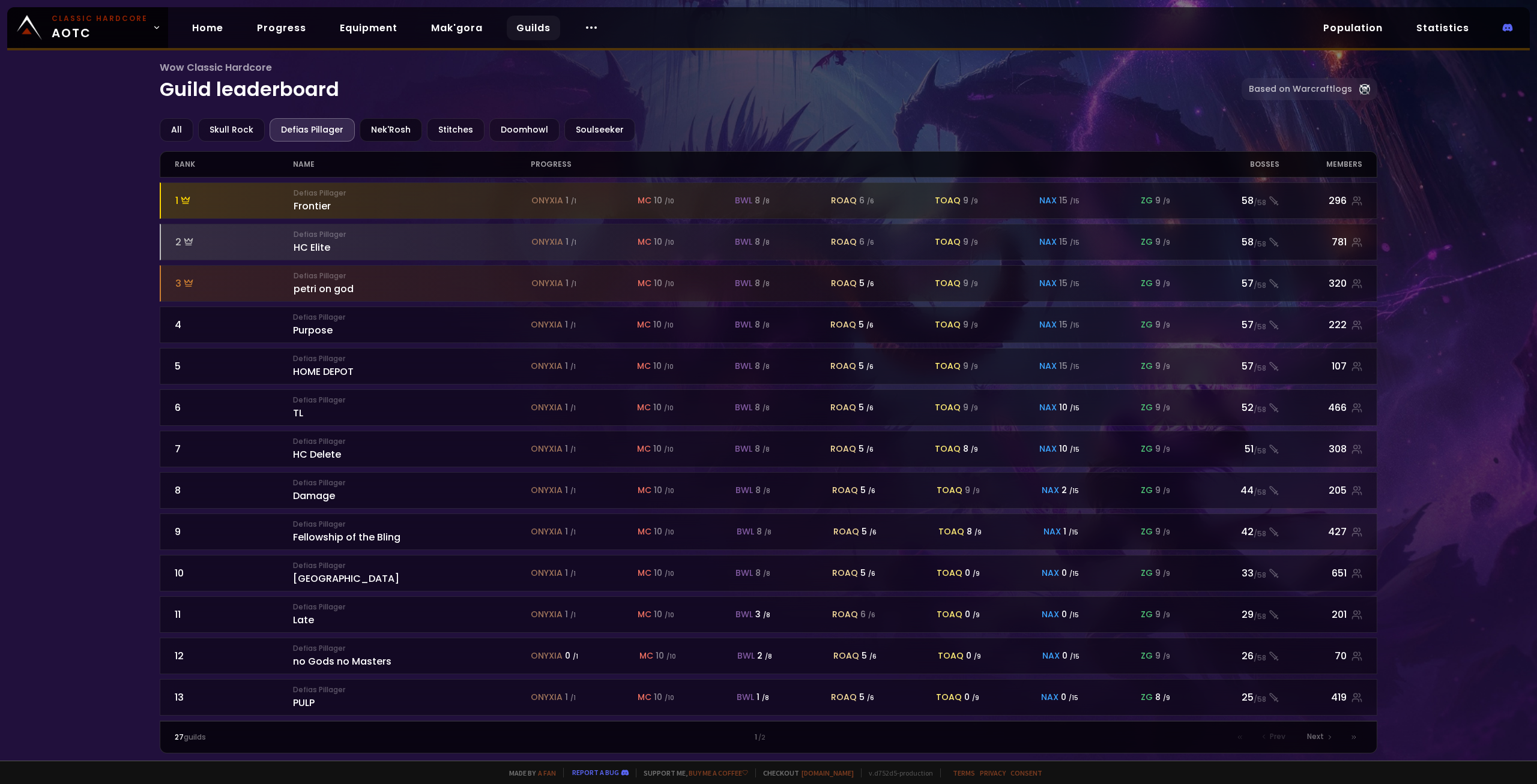
click at [384, 127] on div "Nek'Rosh" at bounding box center [391, 129] width 63 height 23
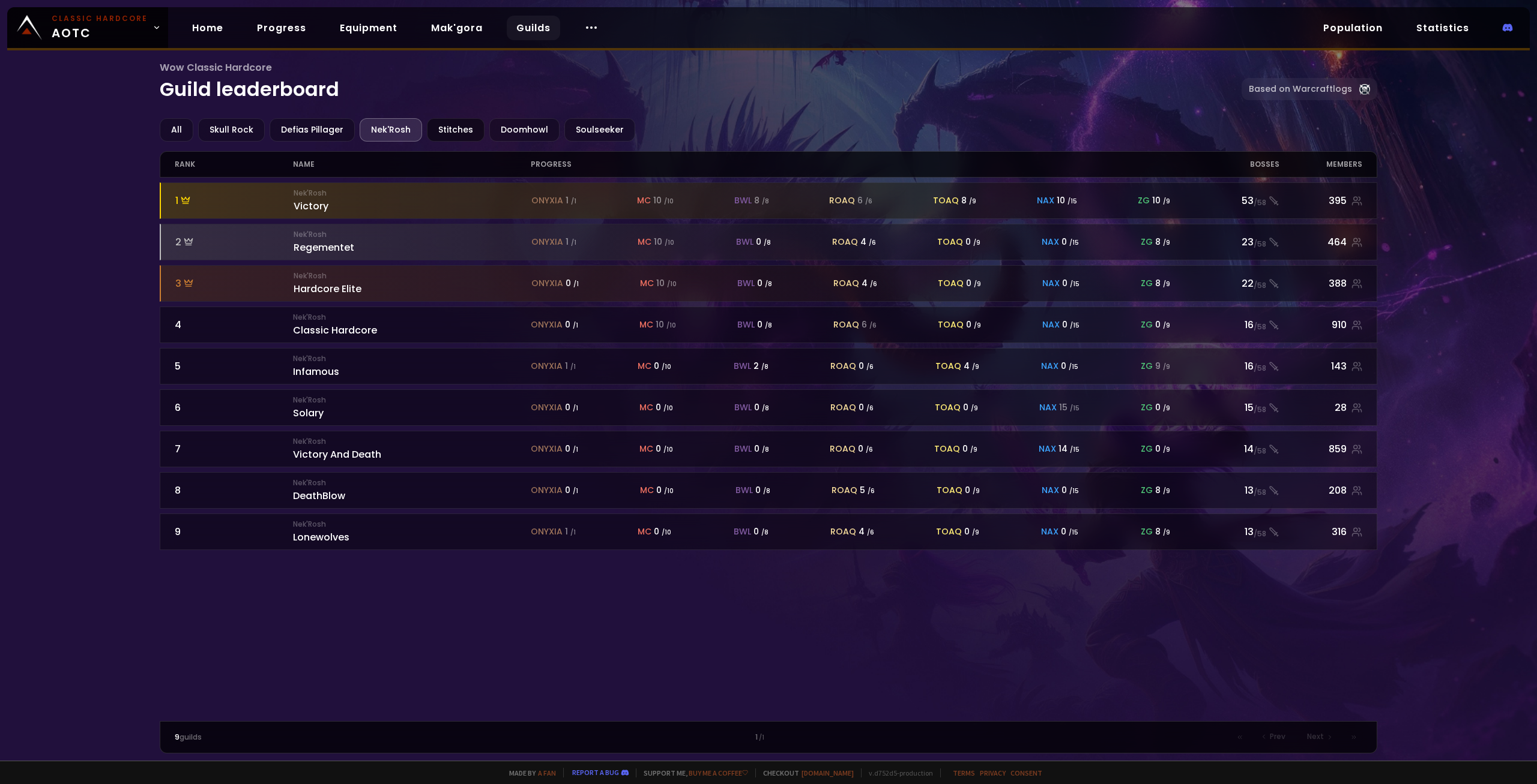
click at [448, 134] on div "Stitches" at bounding box center [456, 129] width 58 height 23
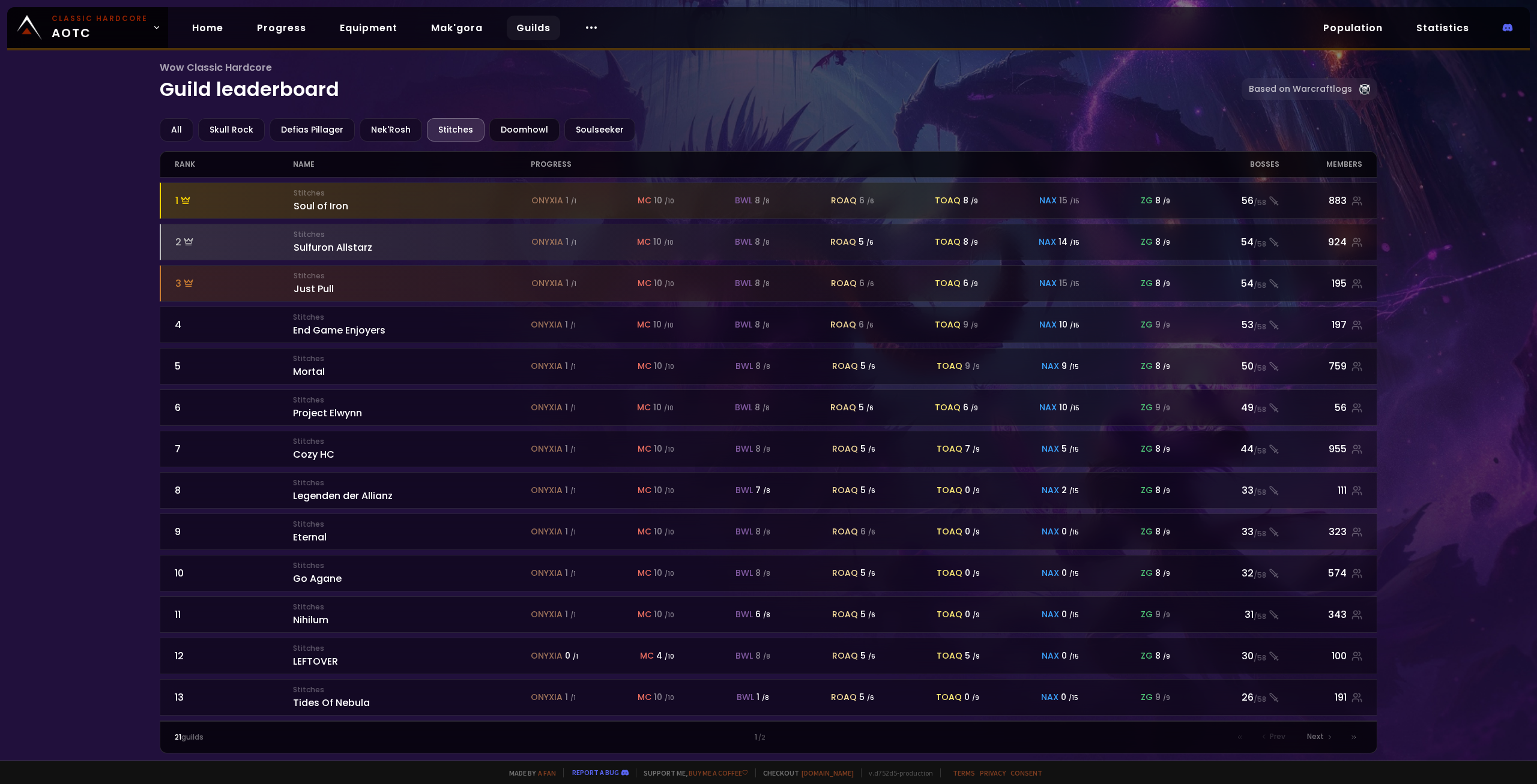
click at [510, 138] on div "Doomhowl" at bounding box center [524, 129] width 70 height 23
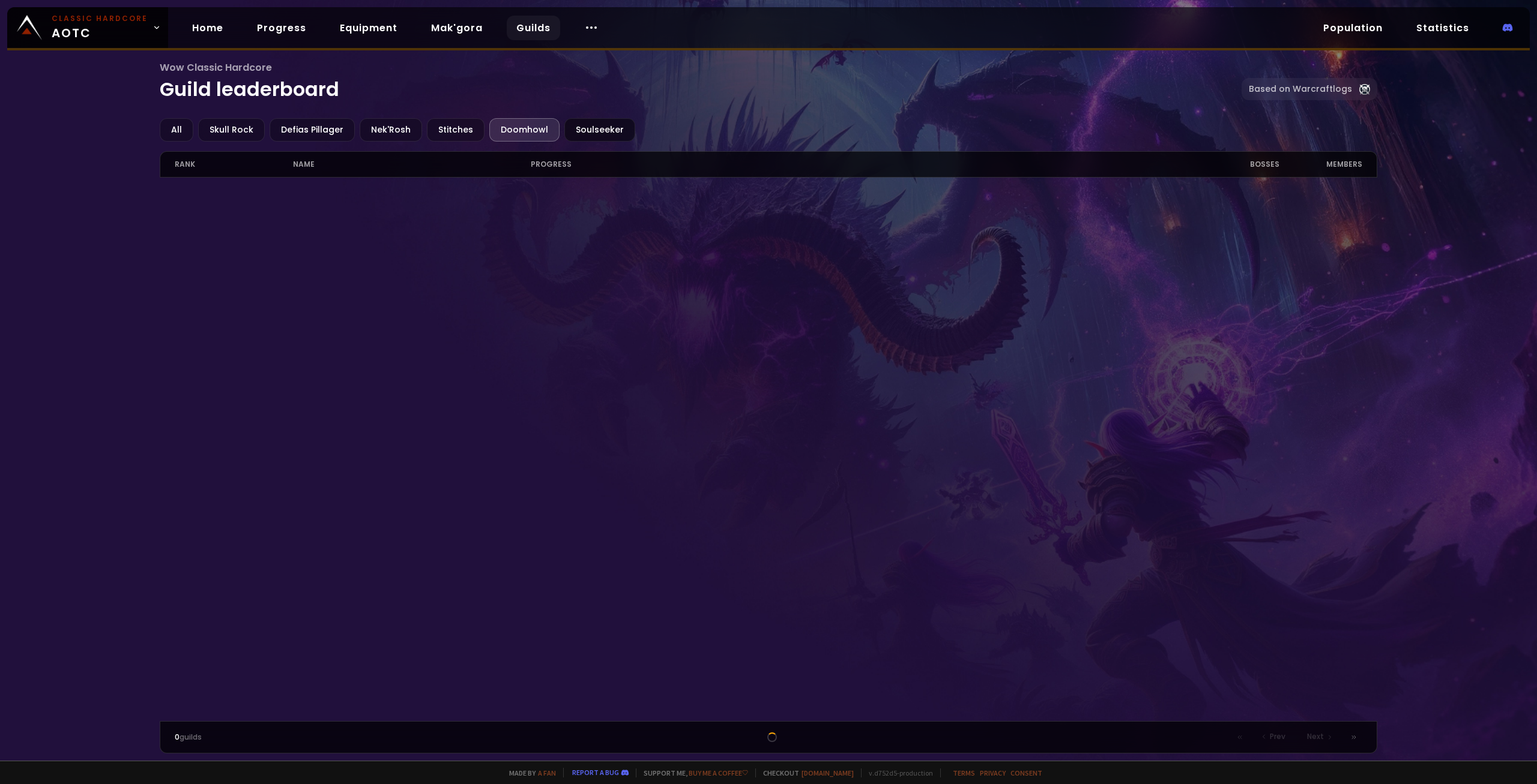
click at [589, 130] on div "Soulseeker" at bounding box center [599, 129] width 71 height 23
click at [526, 141] on div "Doomhowl" at bounding box center [524, 129] width 70 height 23
click at [184, 131] on div "All" at bounding box center [177, 129] width 34 height 23
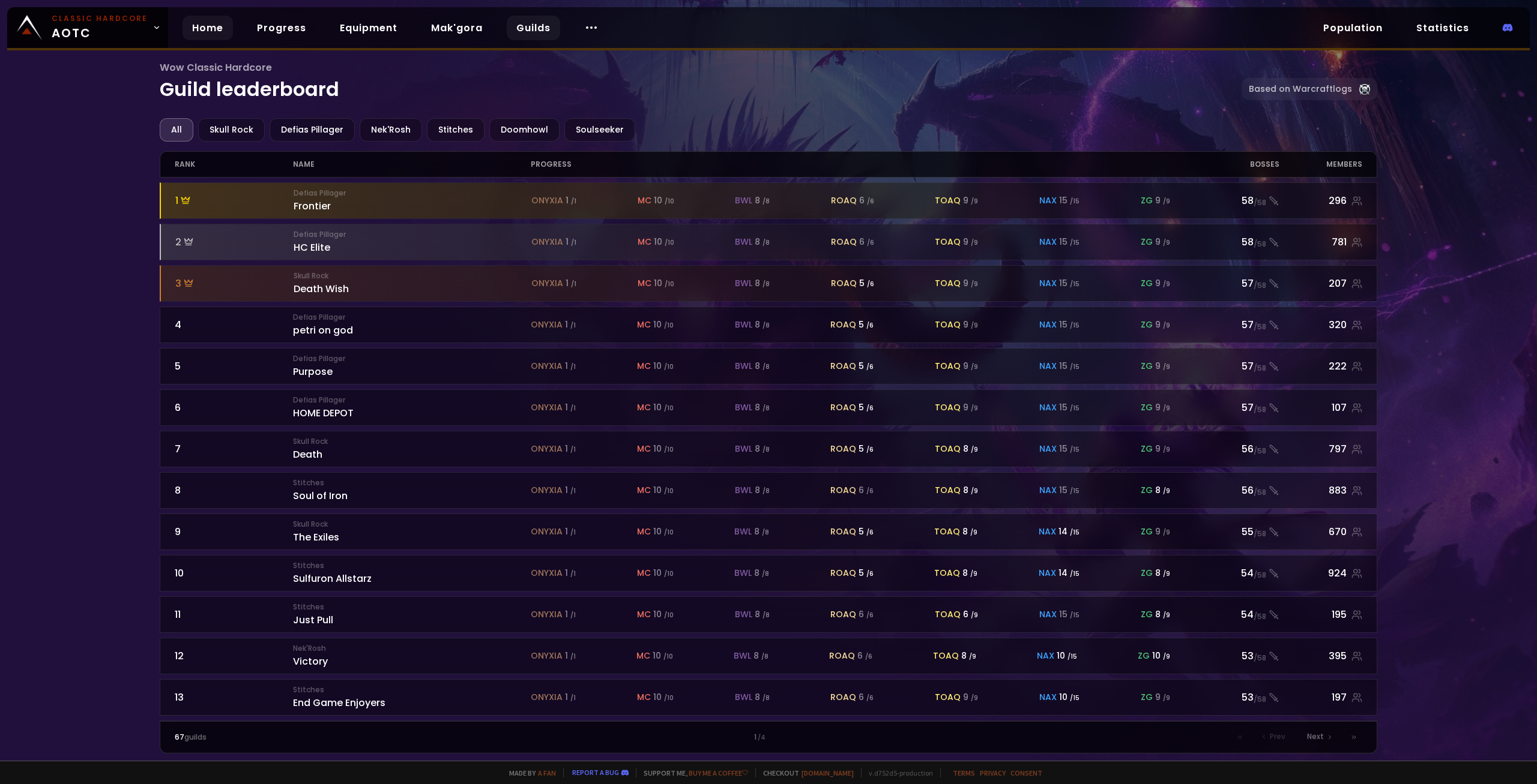
click at [206, 26] on link "Home" at bounding box center [208, 27] width 51 height 24
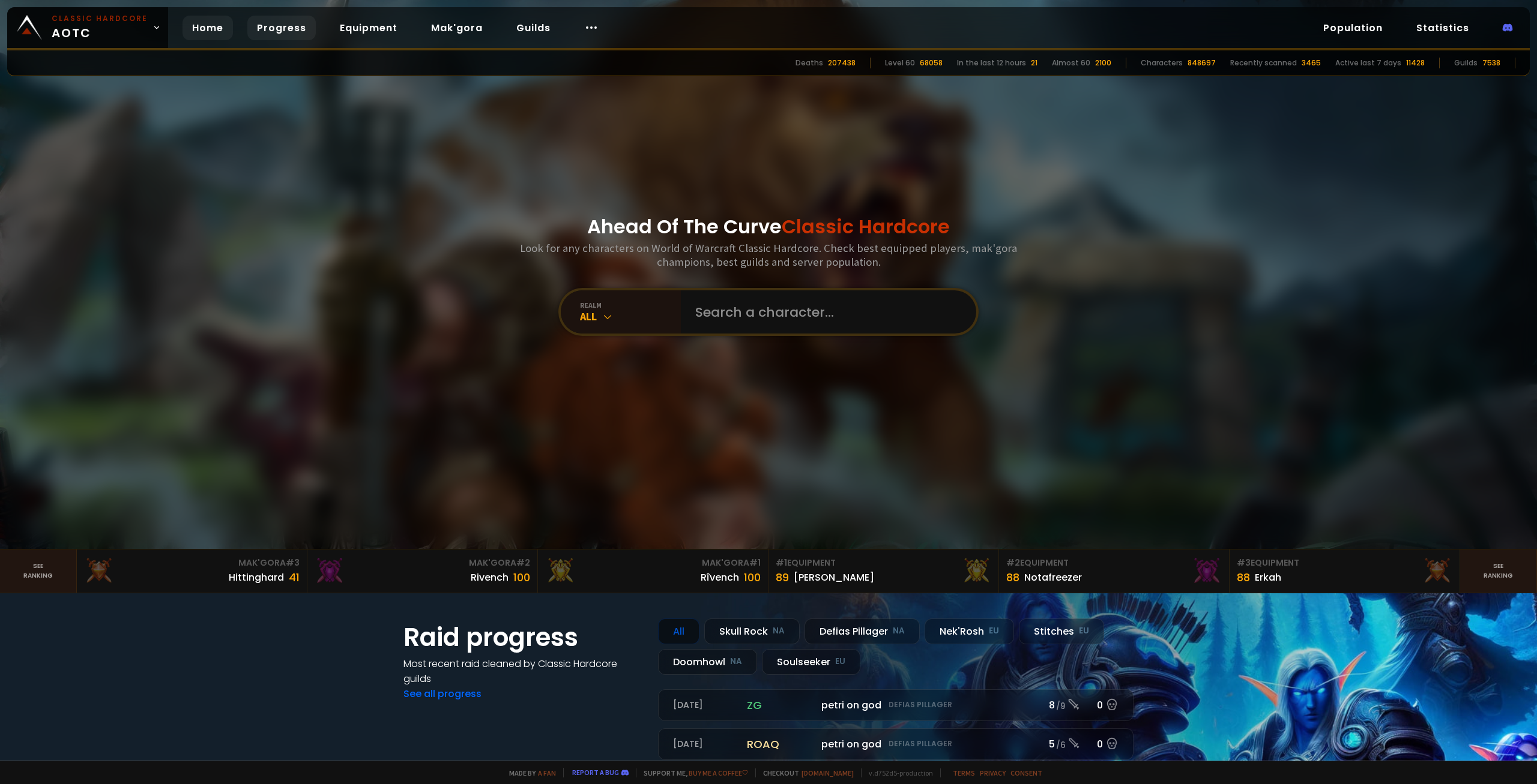
click at [287, 36] on link "Progress" at bounding box center [282, 27] width 69 height 24
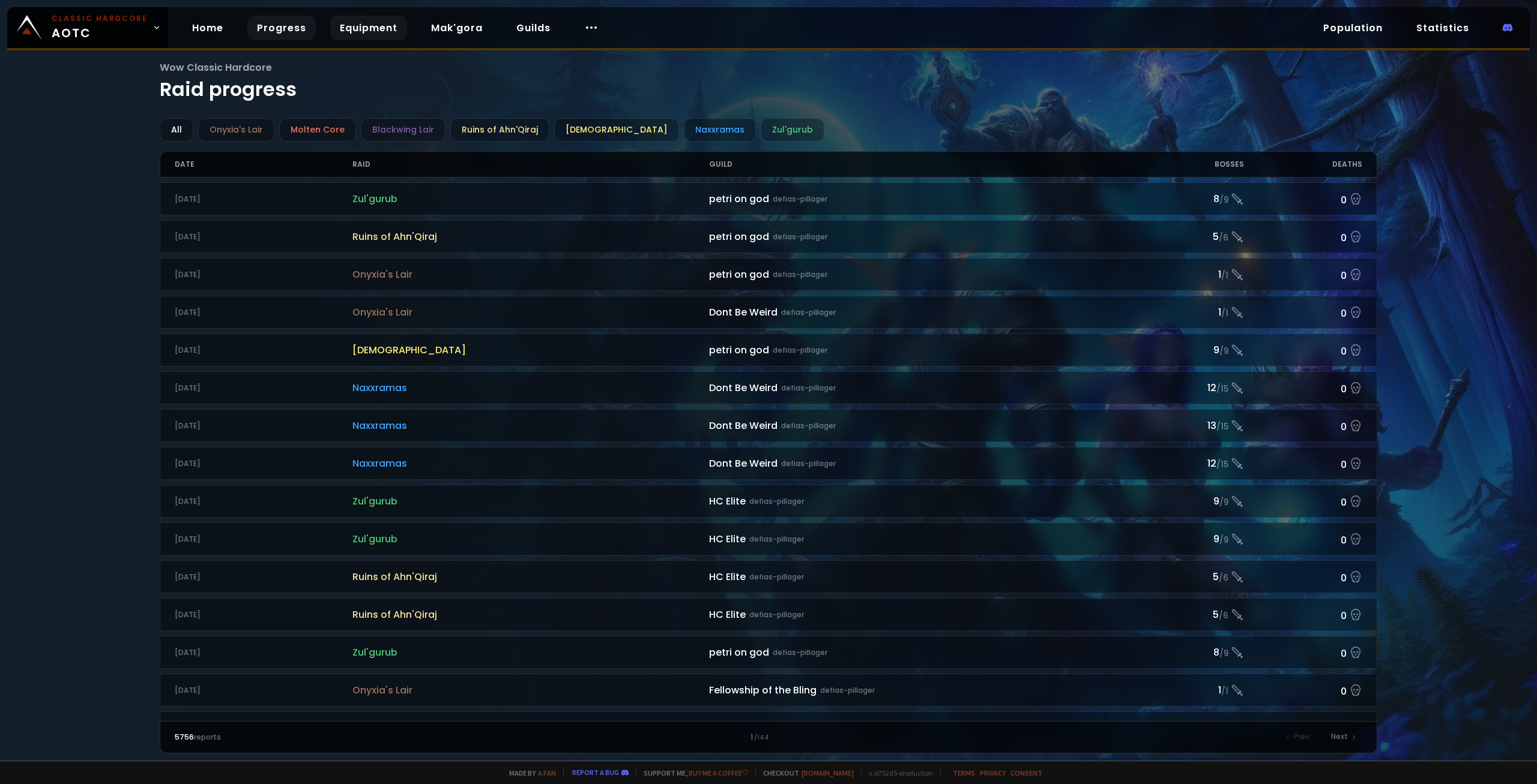
click at [346, 29] on link "Equipment" at bounding box center [368, 27] width 77 height 24
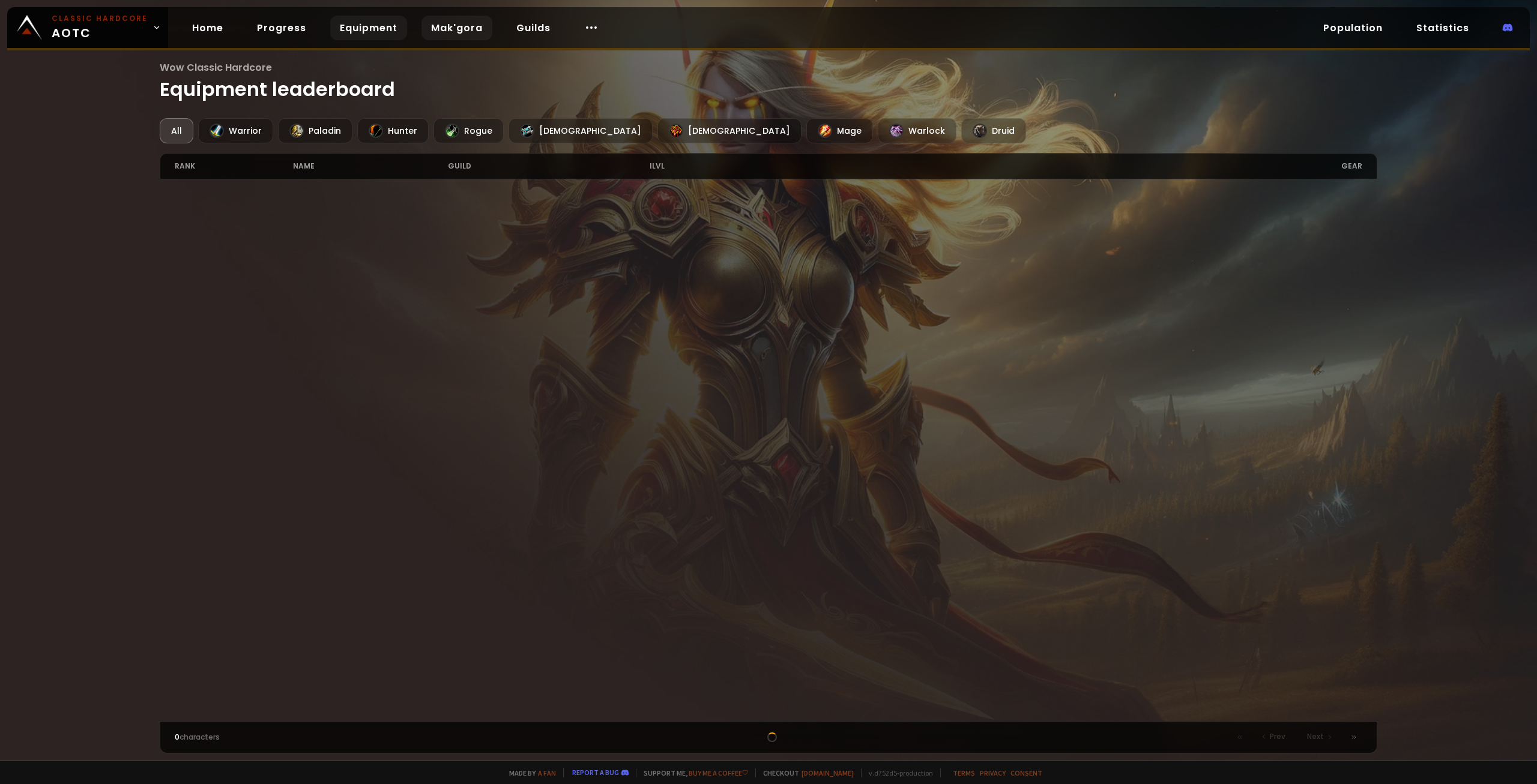
click at [427, 23] on link "Mak'gora" at bounding box center [456, 27] width 71 height 24
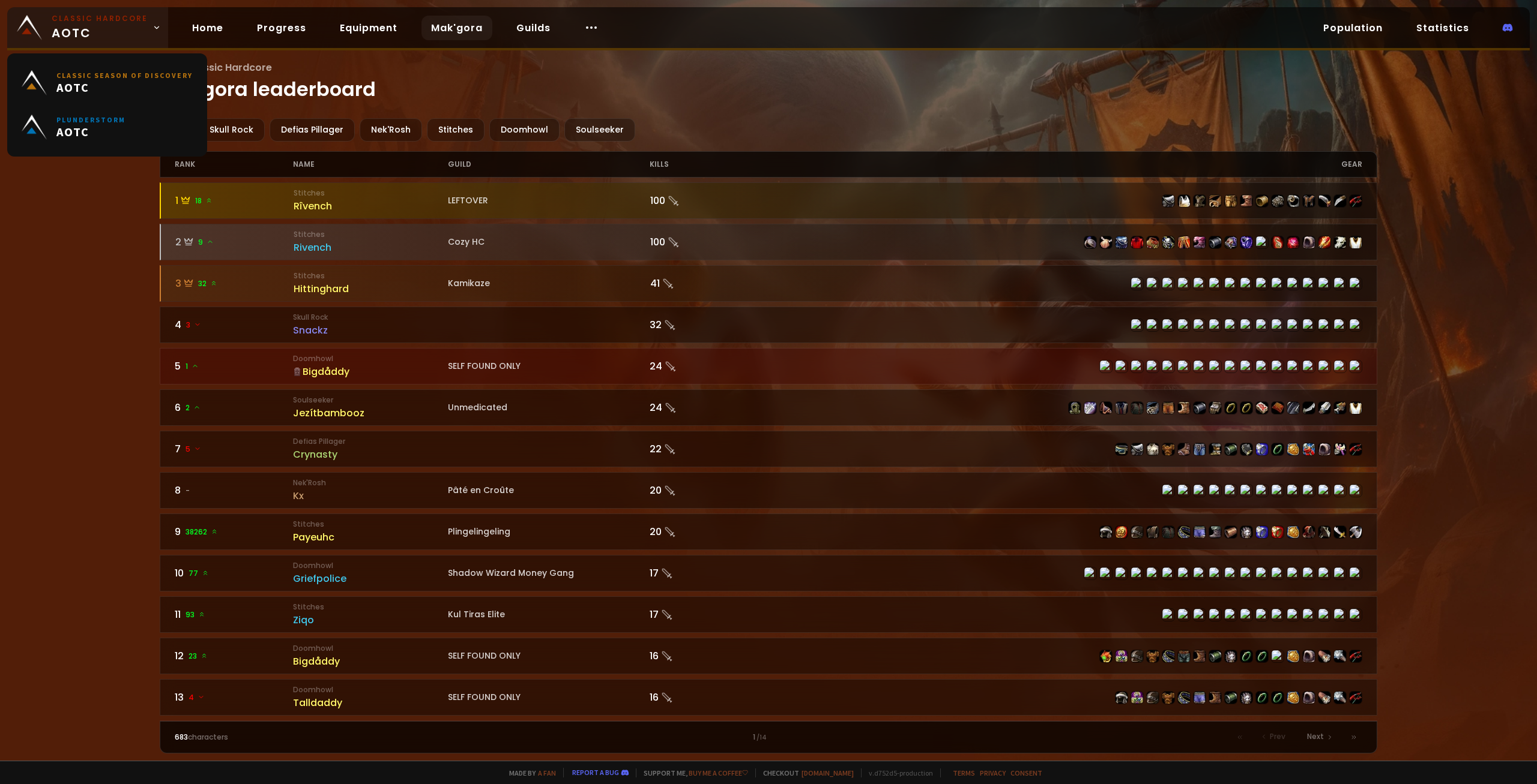
click at [113, 35] on span "Classic Hardcore AOTC" at bounding box center [100, 27] width 96 height 29
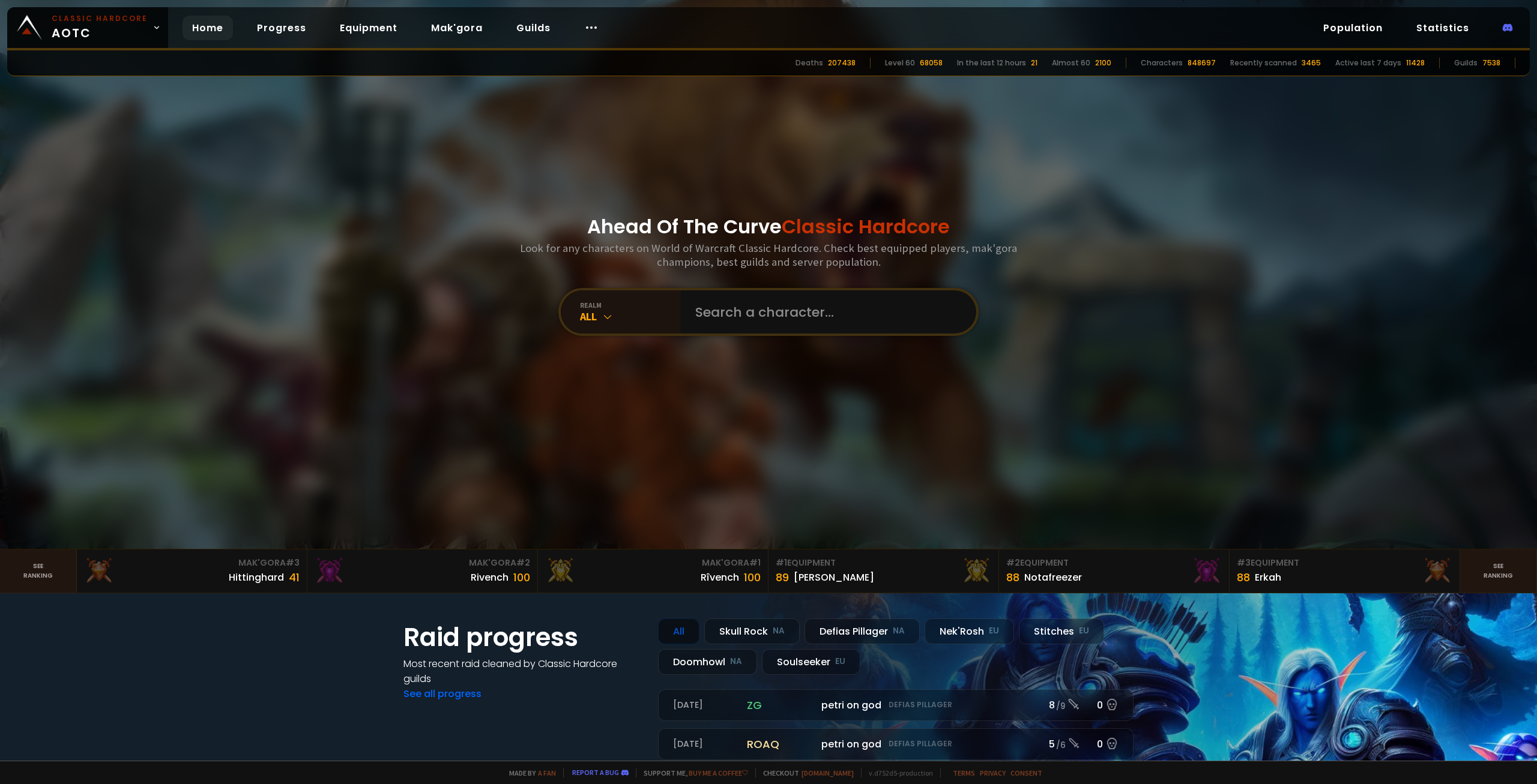
click at [361, 111] on div at bounding box center [768, 274] width 1537 height 549
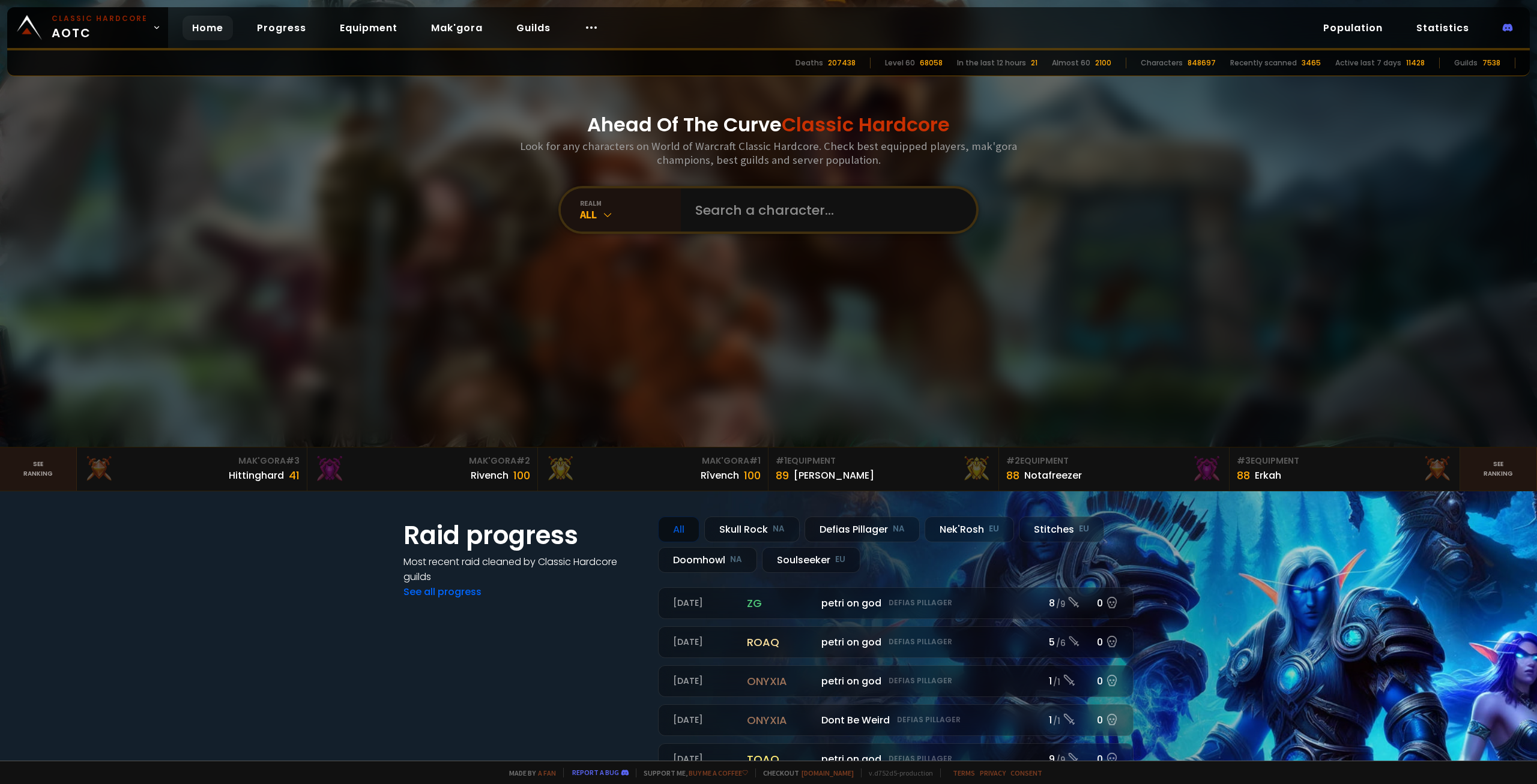
scroll to position [36, 0]
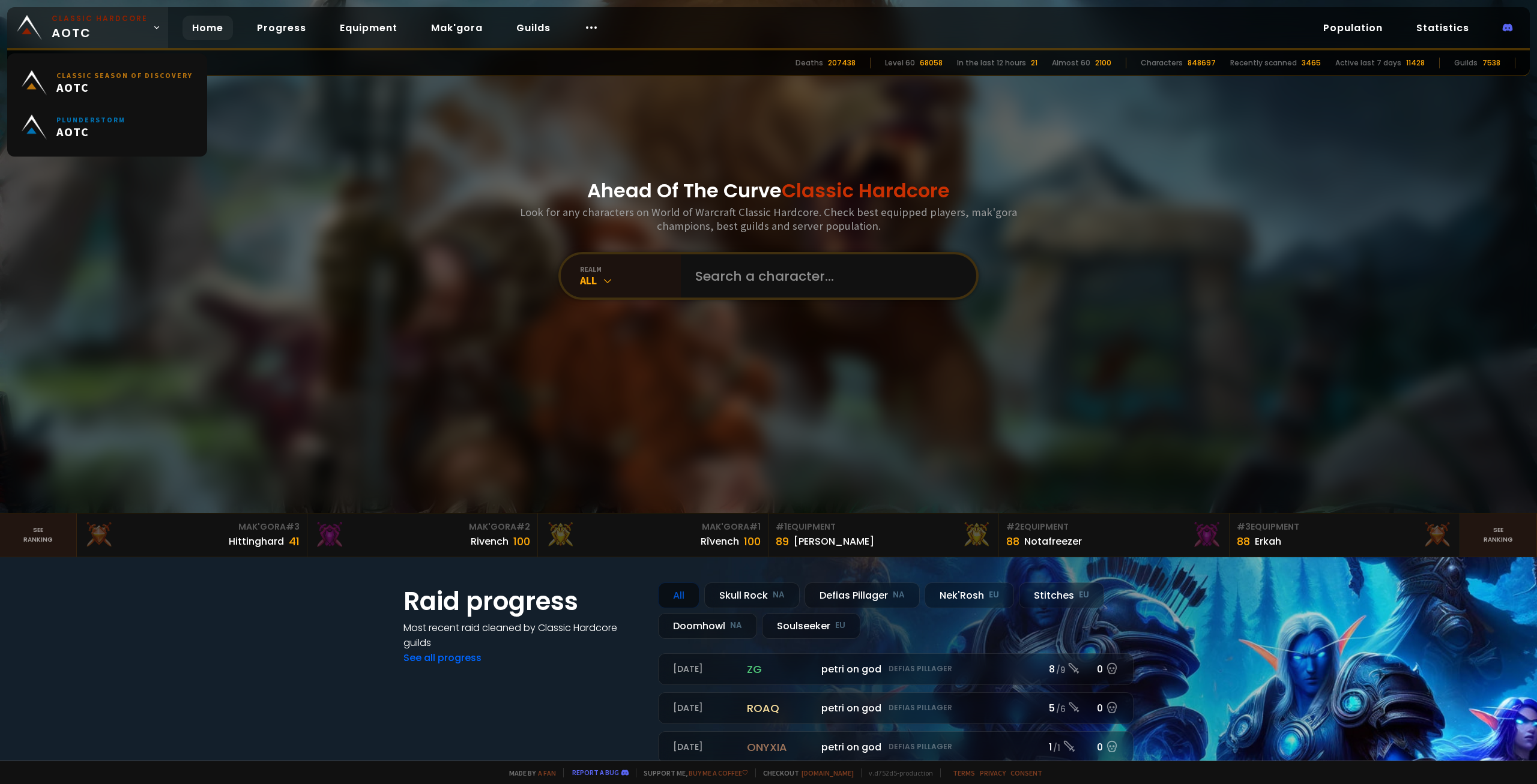
click at [108, 30] on span "Classic Hardcore AOTC" at bounding box center [100, 27] width 96 height 29
